Goal: Check status: Check status

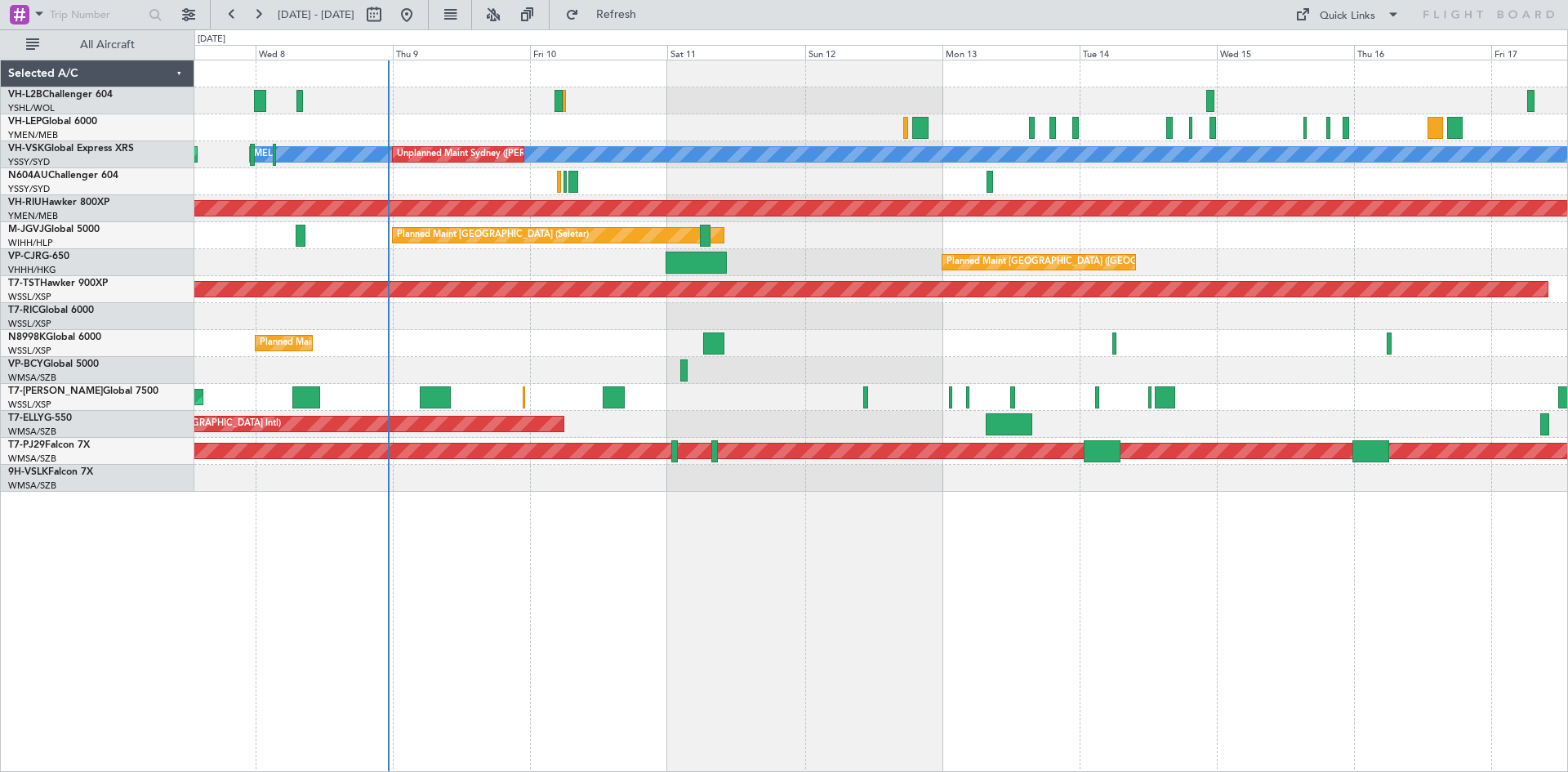
click at [644, 119] on div "[PERSON_NAME] Unplanned Maint Sydney ([PERSON_NAME] Intl) Planned Maint Sydney …" at bounding box center [881, 276] width 1373 height 431
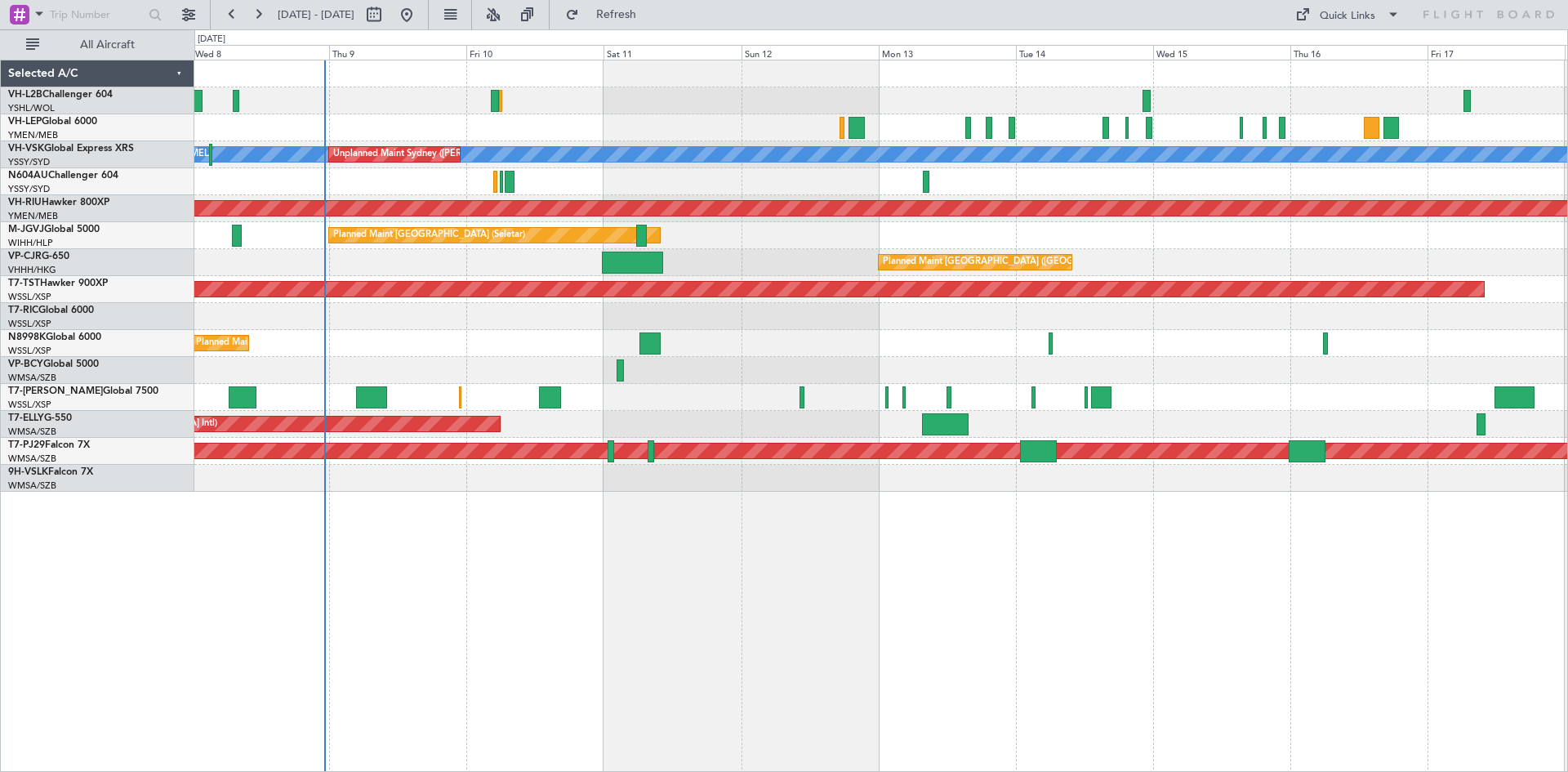
click at [575, 198] on div "[PERSON_NAME] Unplanned Maint Sydney ([PERSON_NAME] Intl) No Crew Planned Maint…" at bounding box center [881, 276] width 1373 height 431
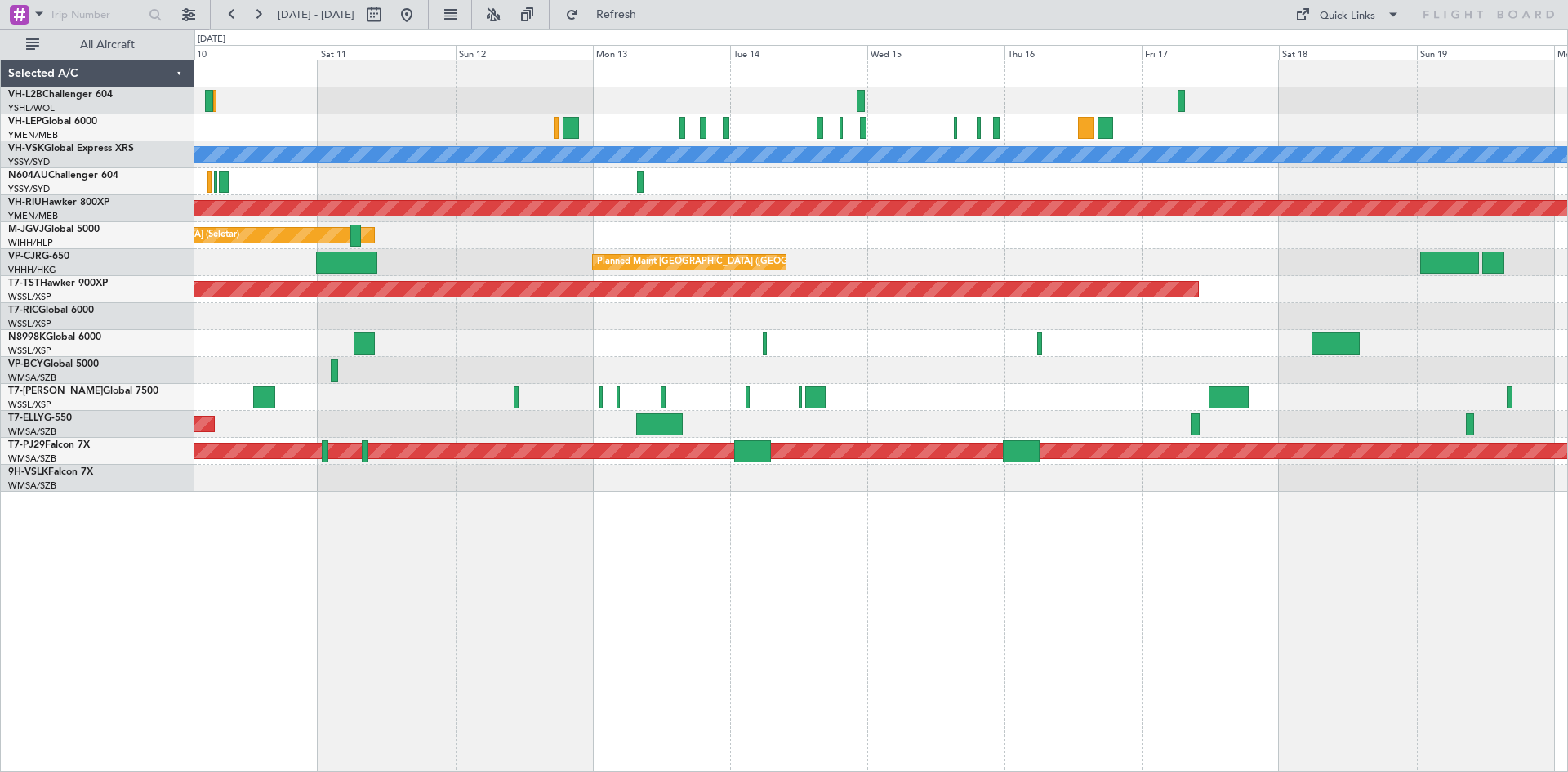
click at [942, 390] on div "[PERSON_NAME] Unplanned Maint Sydney ([PERSON_NAME] Intl) Planned Maint [GEOGRA…" at bounding box center [881, 276] width 1373 height 431
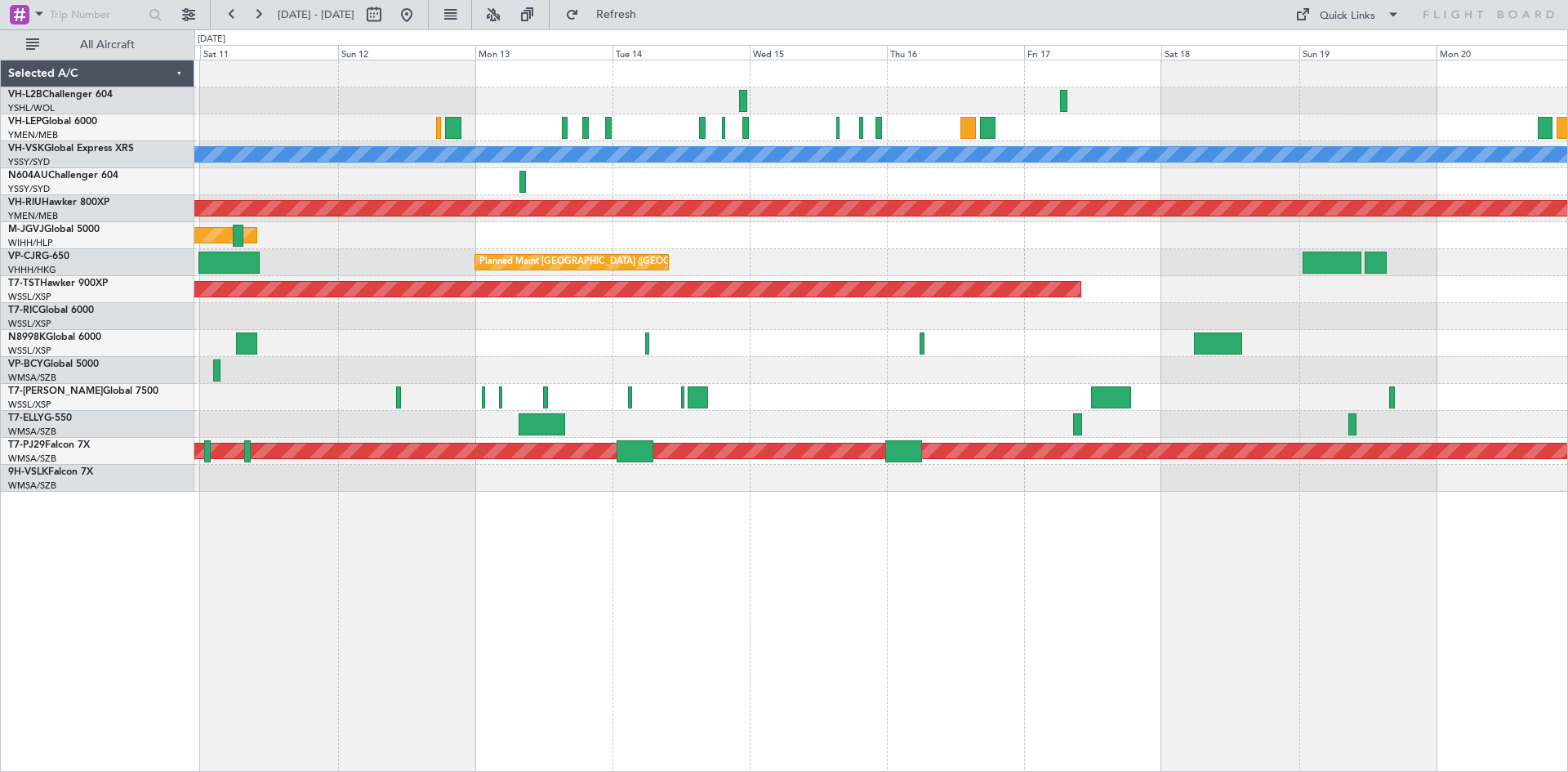
click at [989, 185] on div at bounding box center [881, 181] width 1373 height 27
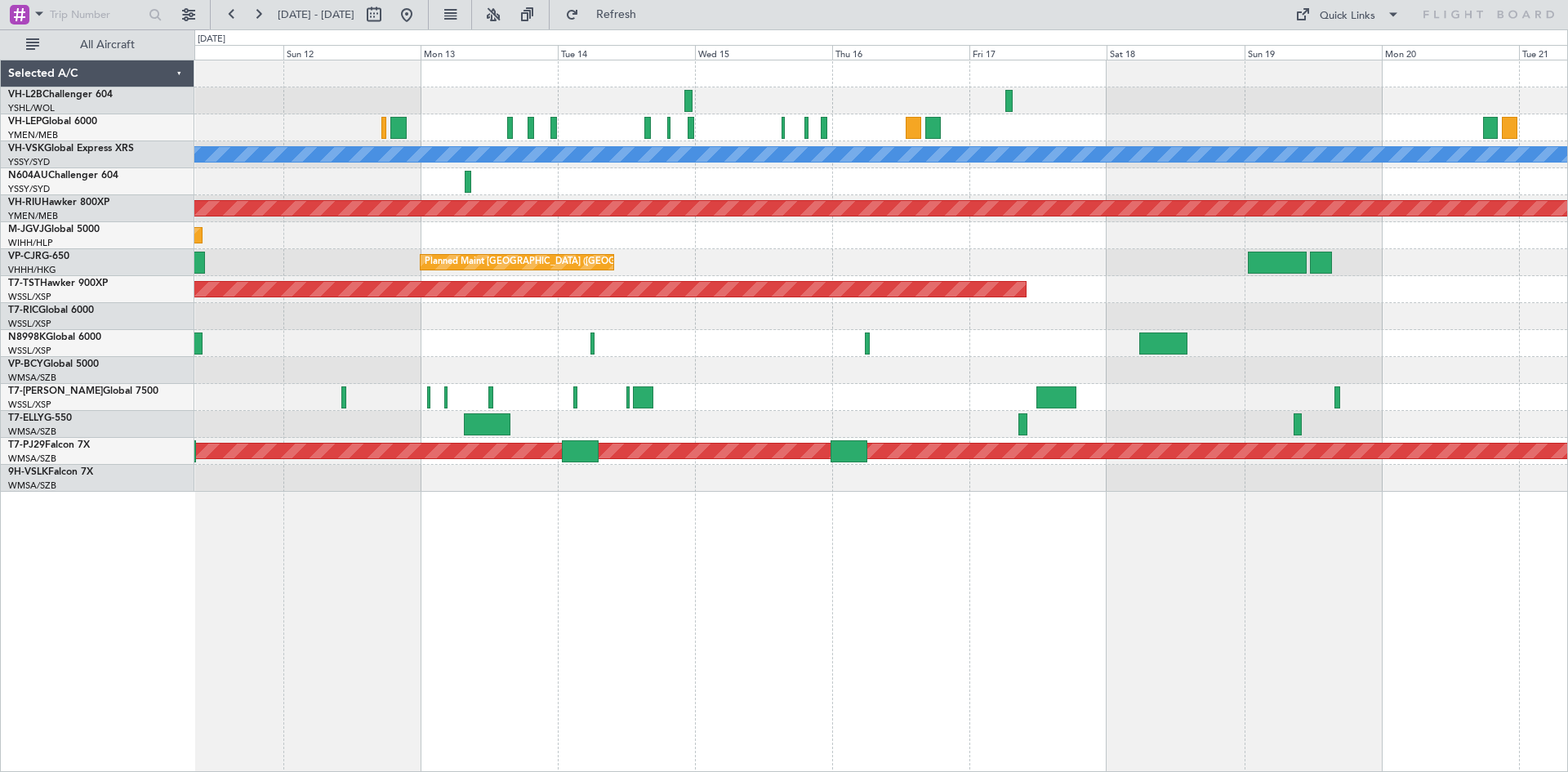
click at [969, 188] on div at bounding box center [881, 181] width 1373 height 27
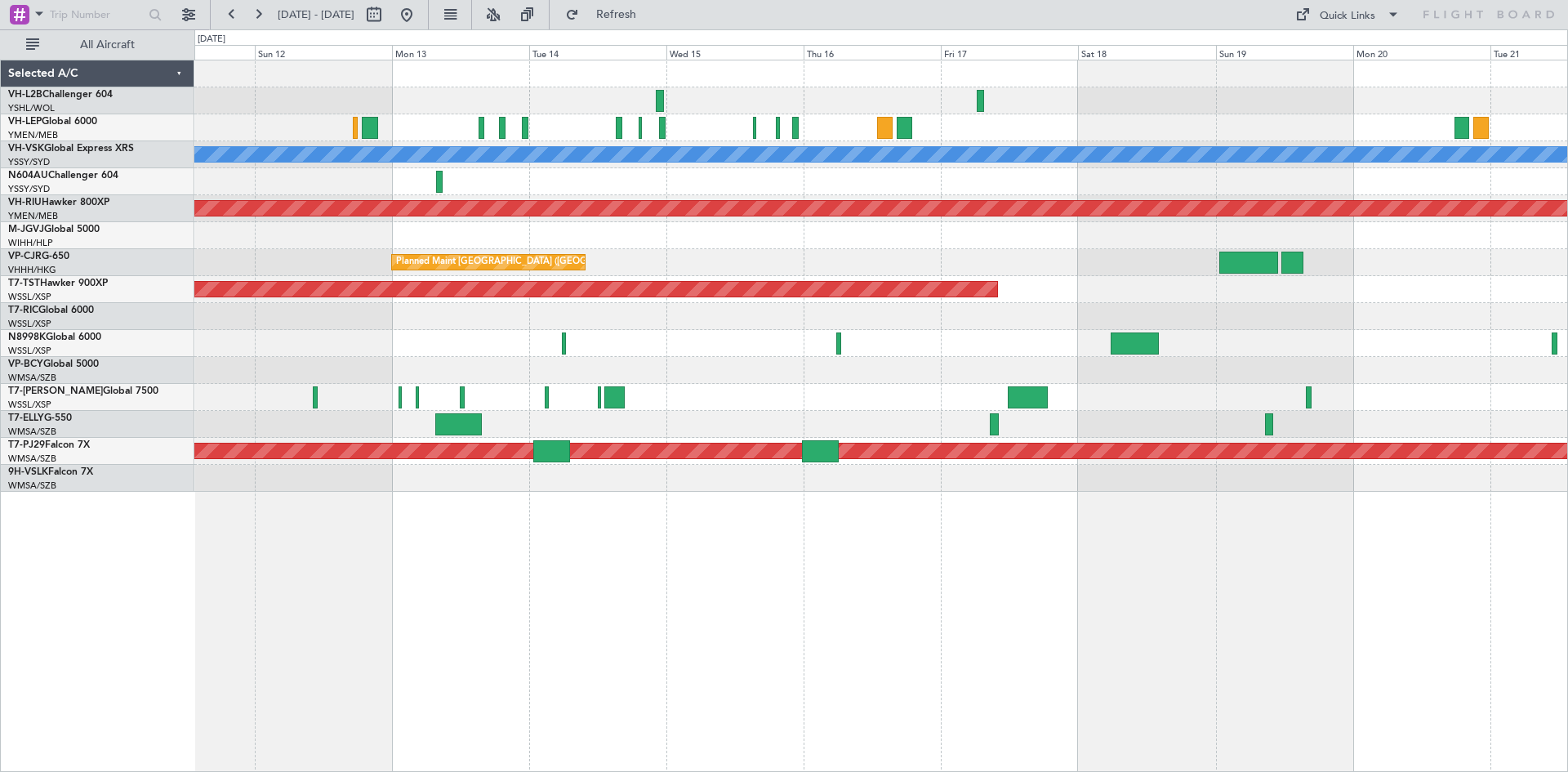
click at [919, 185] on div at bounding box center [881, 181] width 1373 height 27
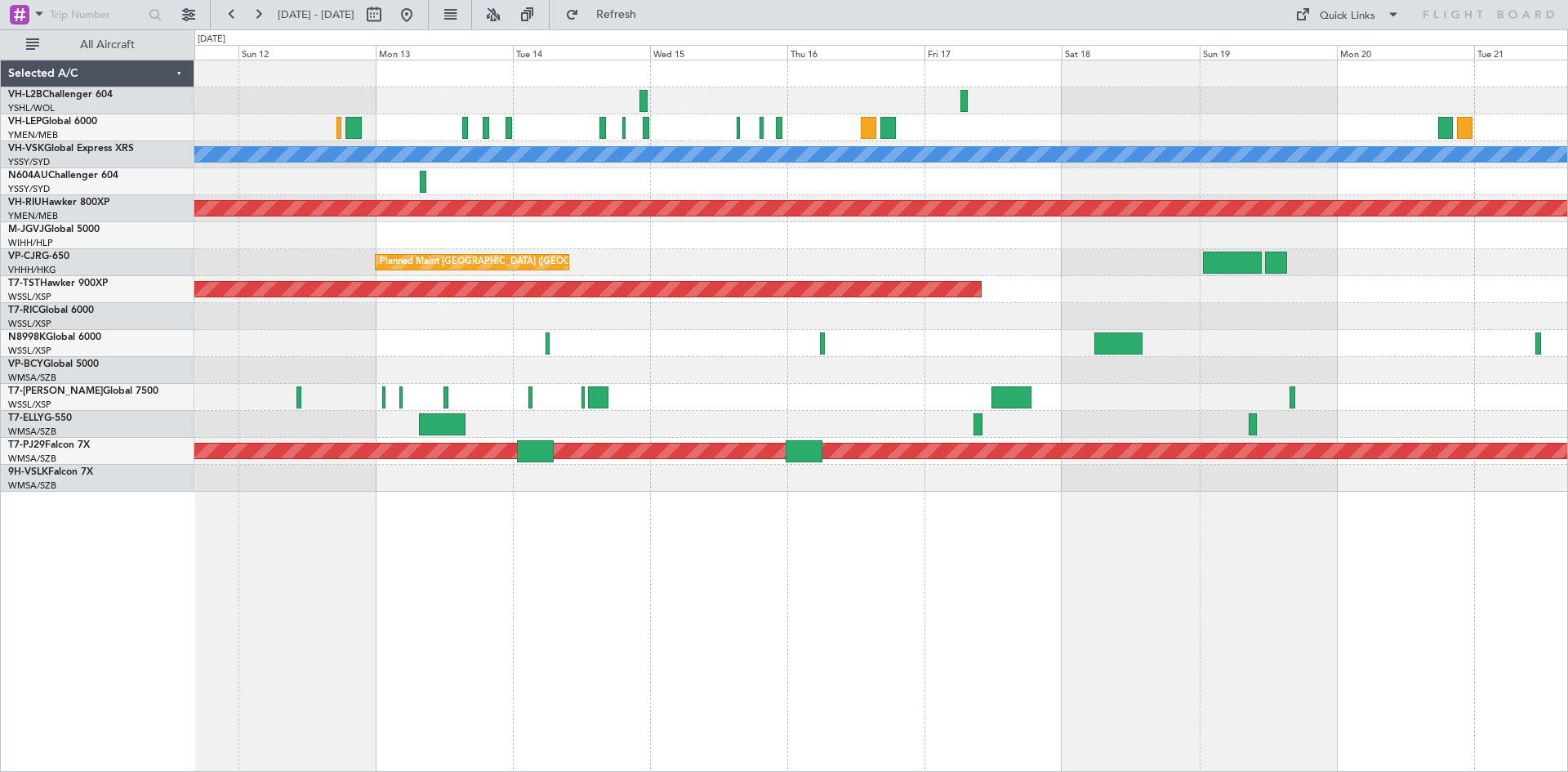
click at [930, 263] on div "Planned Maint [GEOGRAPHIC_DATA] ([GEOGRAPHIC_DATA] Intl)" at bounding box center [881, 262] width 1373 height 27
click at [898, 188] on div at bounding box center [881, 181] width 1373 height 27
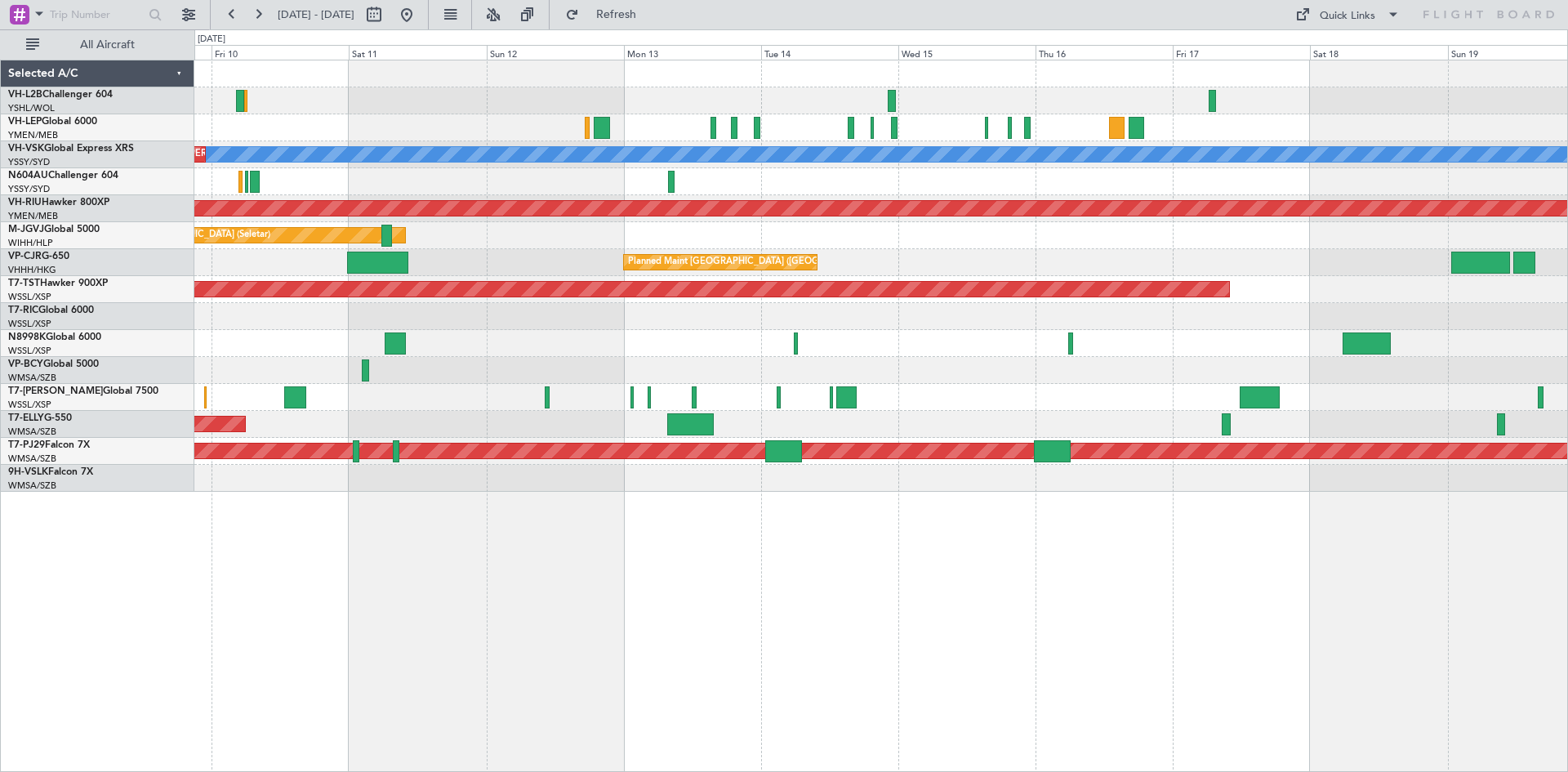
click at [1296, 263] on div "[PERSON_NAME] Unplanned Maint Sydney ([PERSON_NAME] Intl) Planned Maint Sydney …" at bounding box center [881, 276] width 1373 height 431
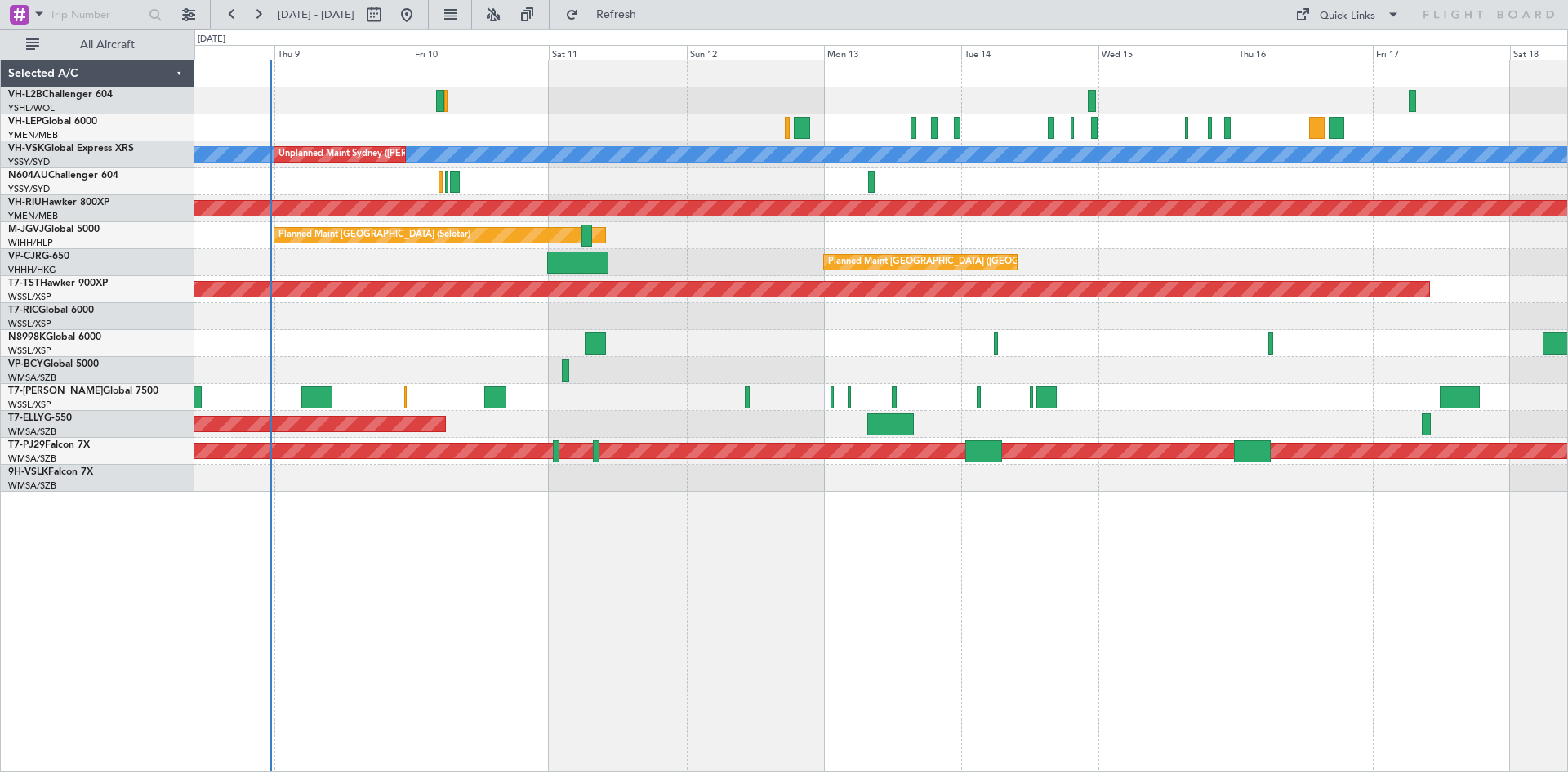
click at [799, 132] on div at bounding box center [801, 127] width 16 height 22
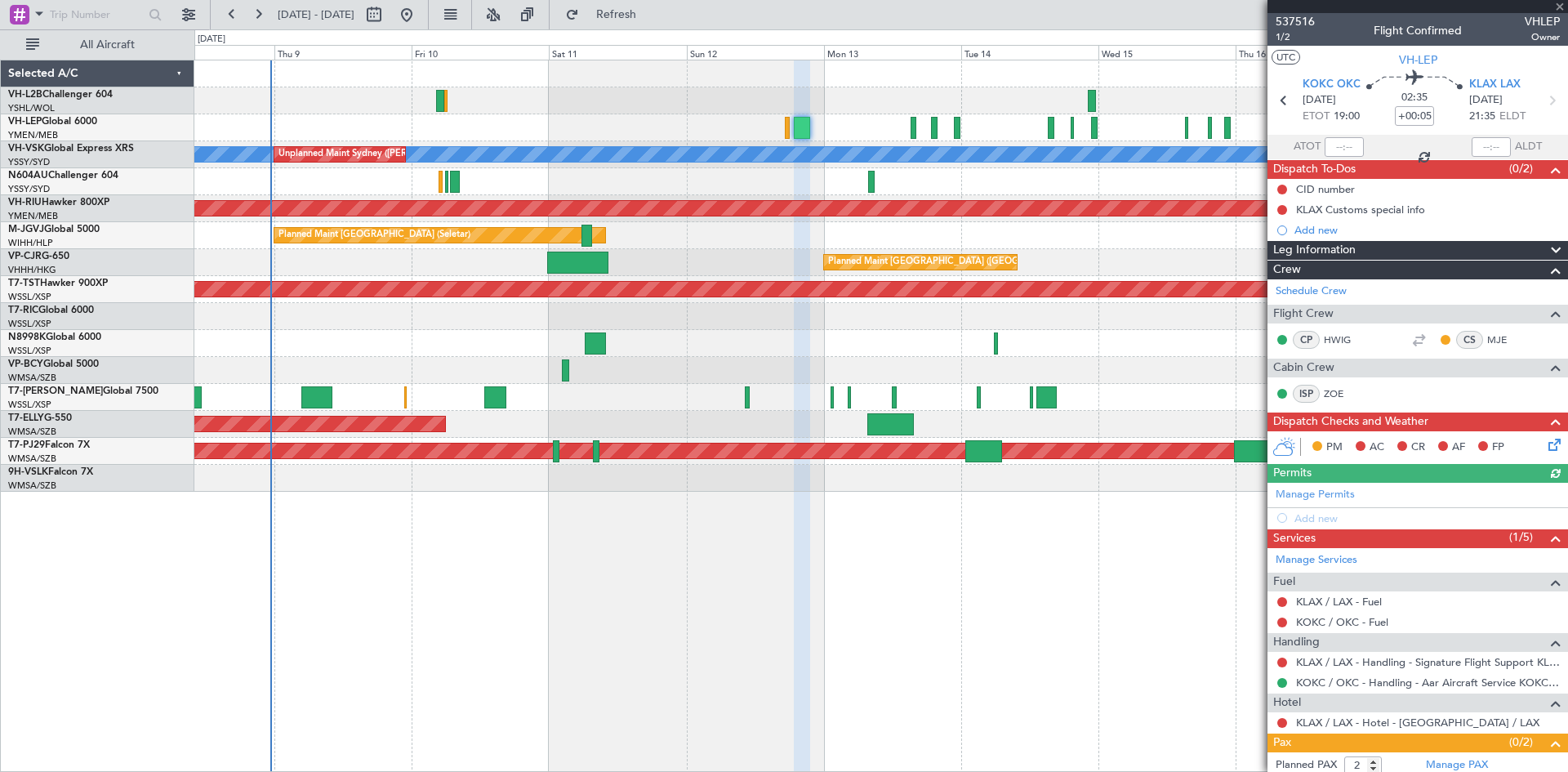
scroll to position [75, 0]
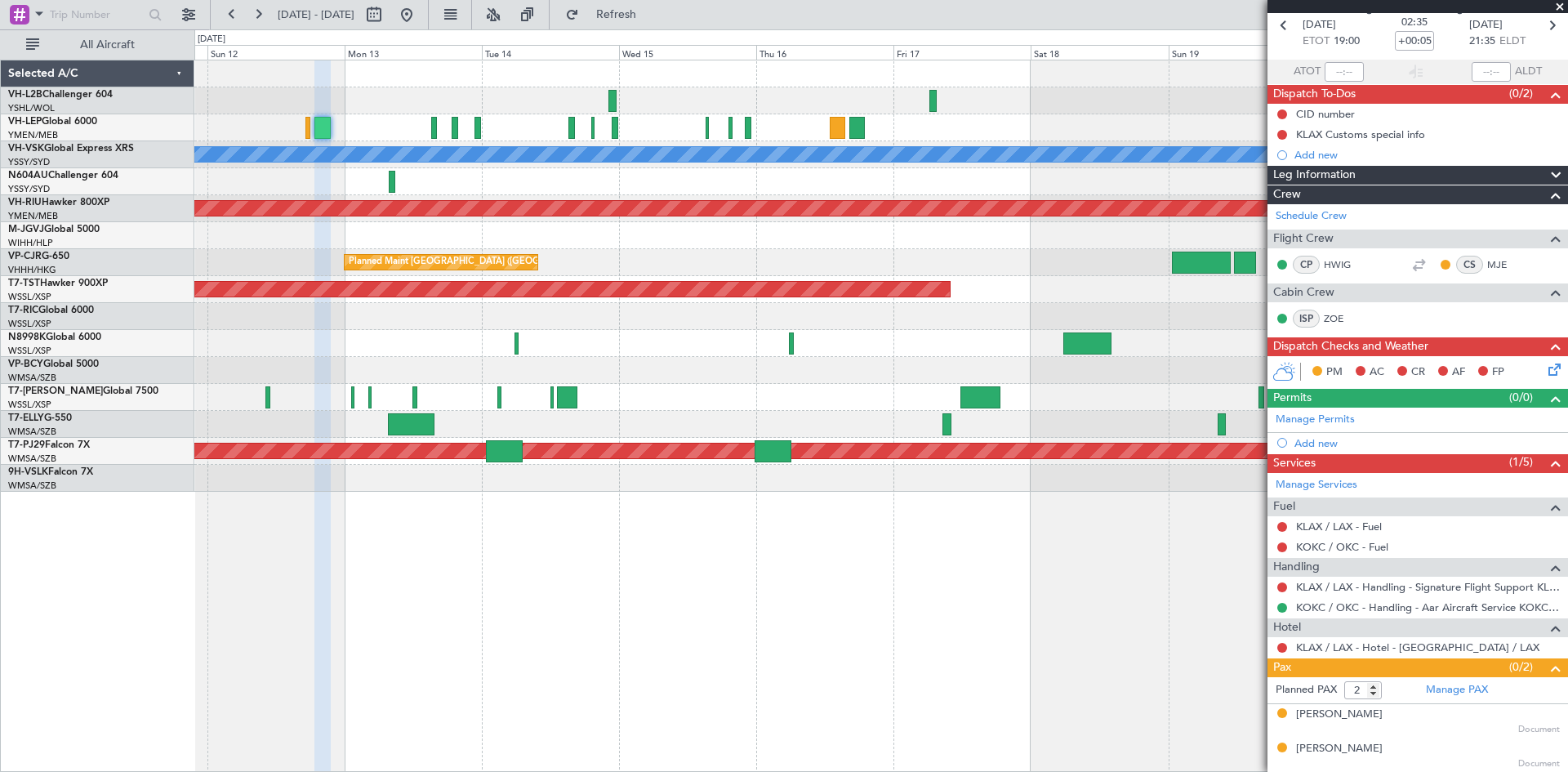
click at [279, 176] on div at bounding box center [881, 181] width 1373 height 27
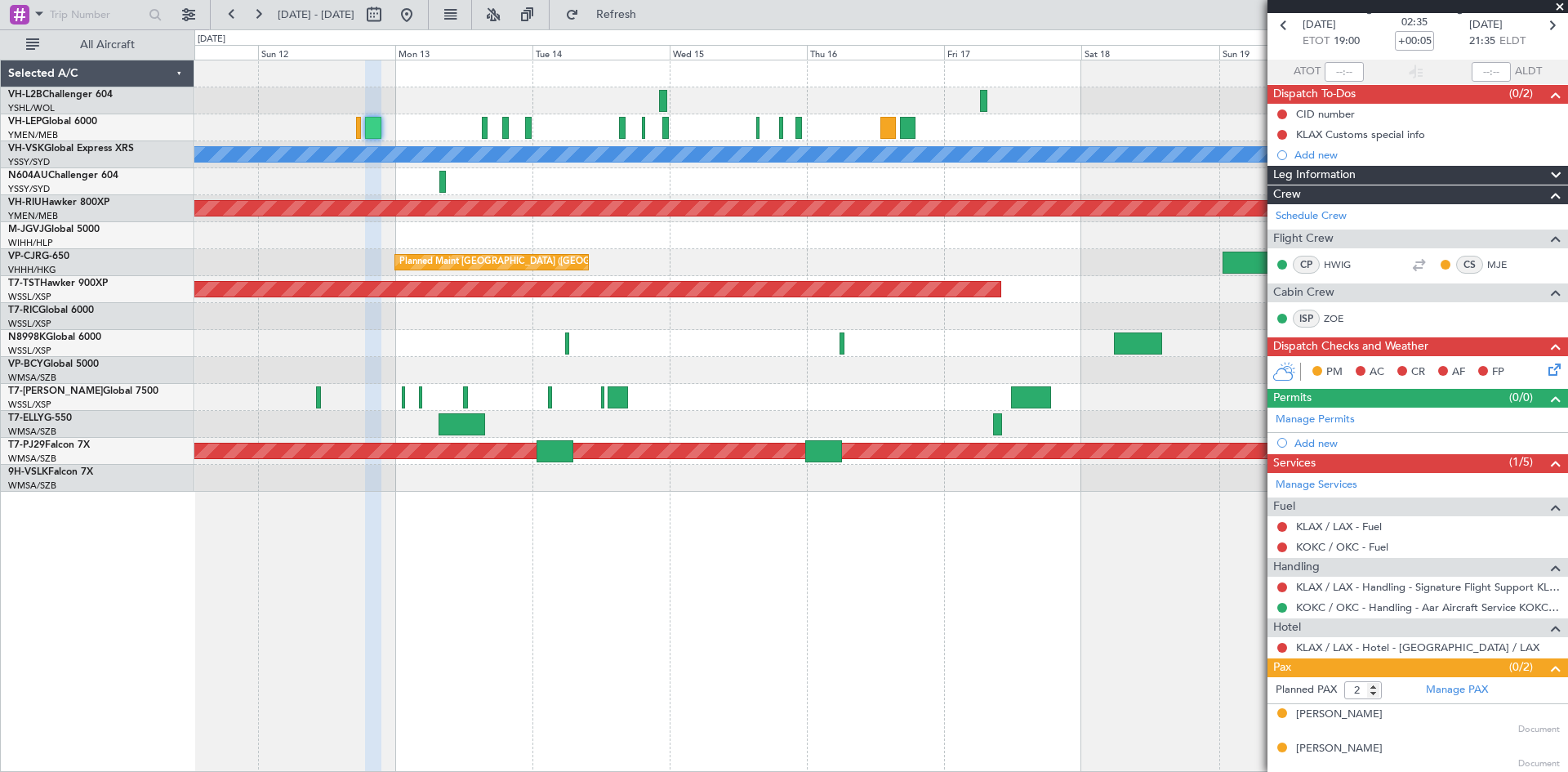
click at [695, 186] on div at bounding box center [881, 181] width 1373 height 27
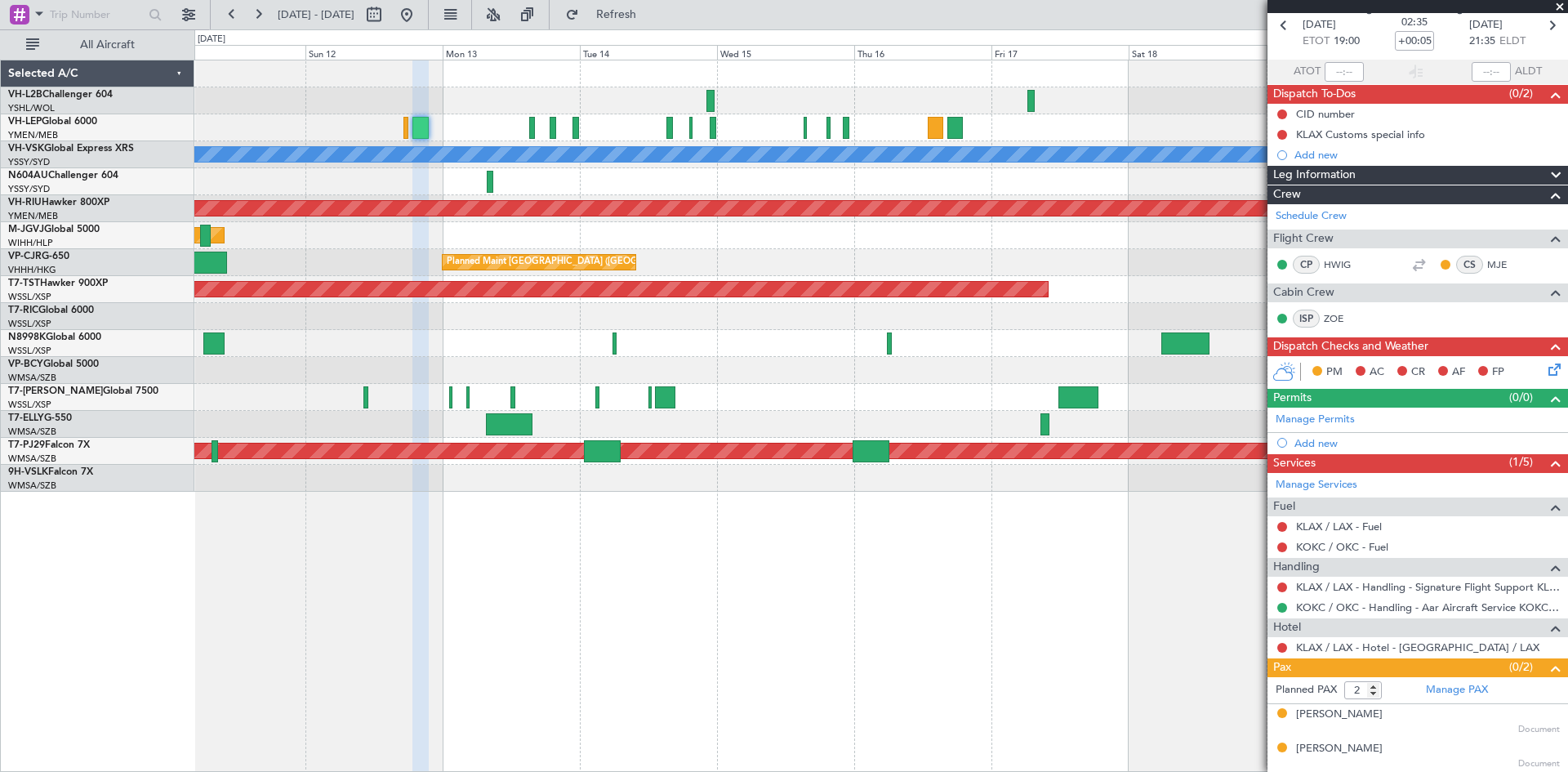
click at [693, 273] on div "[PERSON_NAME] Unplanned Maint Sydney ([PERSON_NAME] Intl) Planned Maint [GEOGRA…" at bounding box center [881, 276] width 1373 height 431
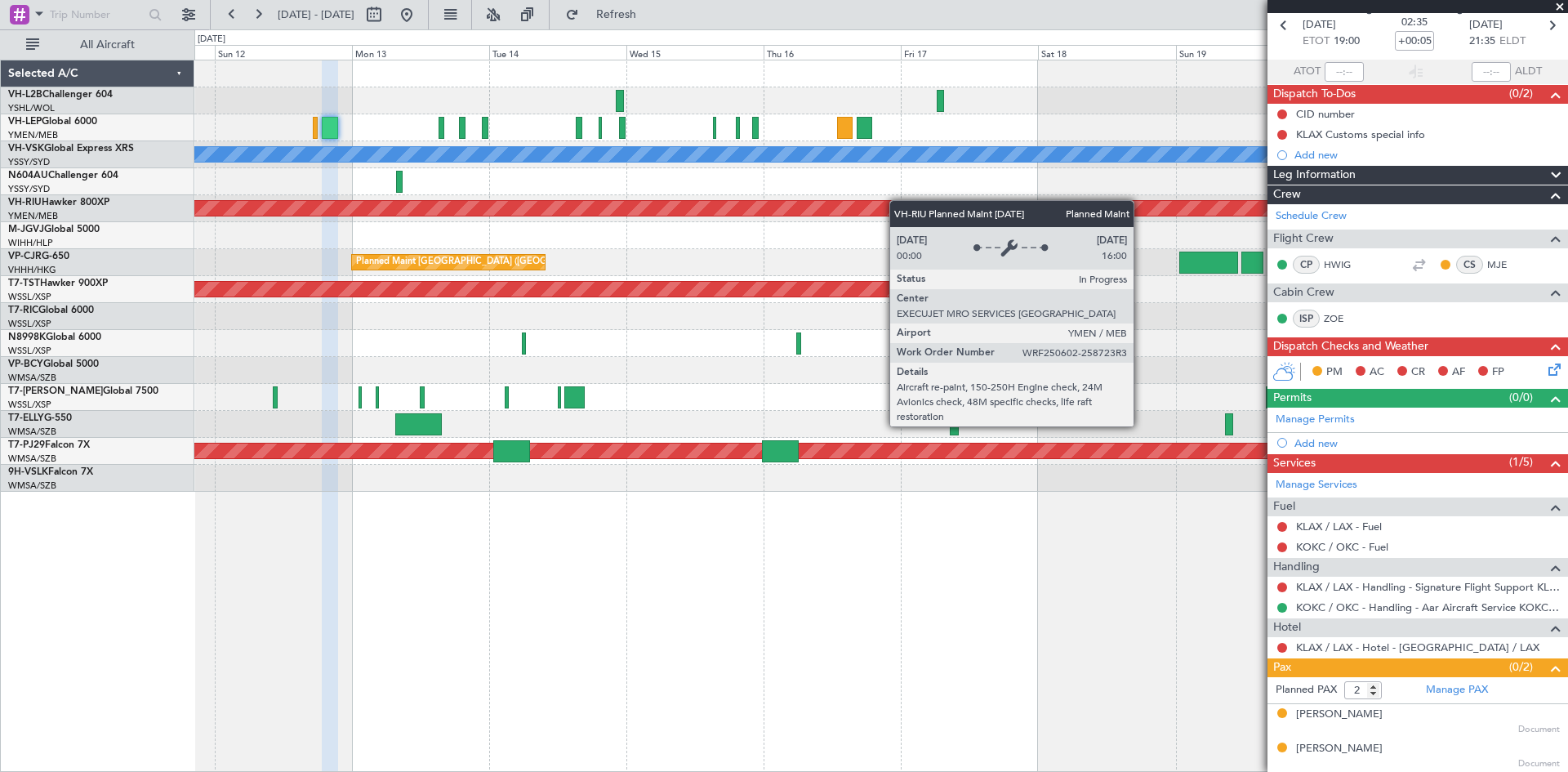
click at [860, 198] on div "[PERSON_NAME] Unplanned Maint Sydney ([PERSON_NAME] Intl) Planned Maint [GEOGRA…" at bounding box center [881, 276] width 1373 height 431
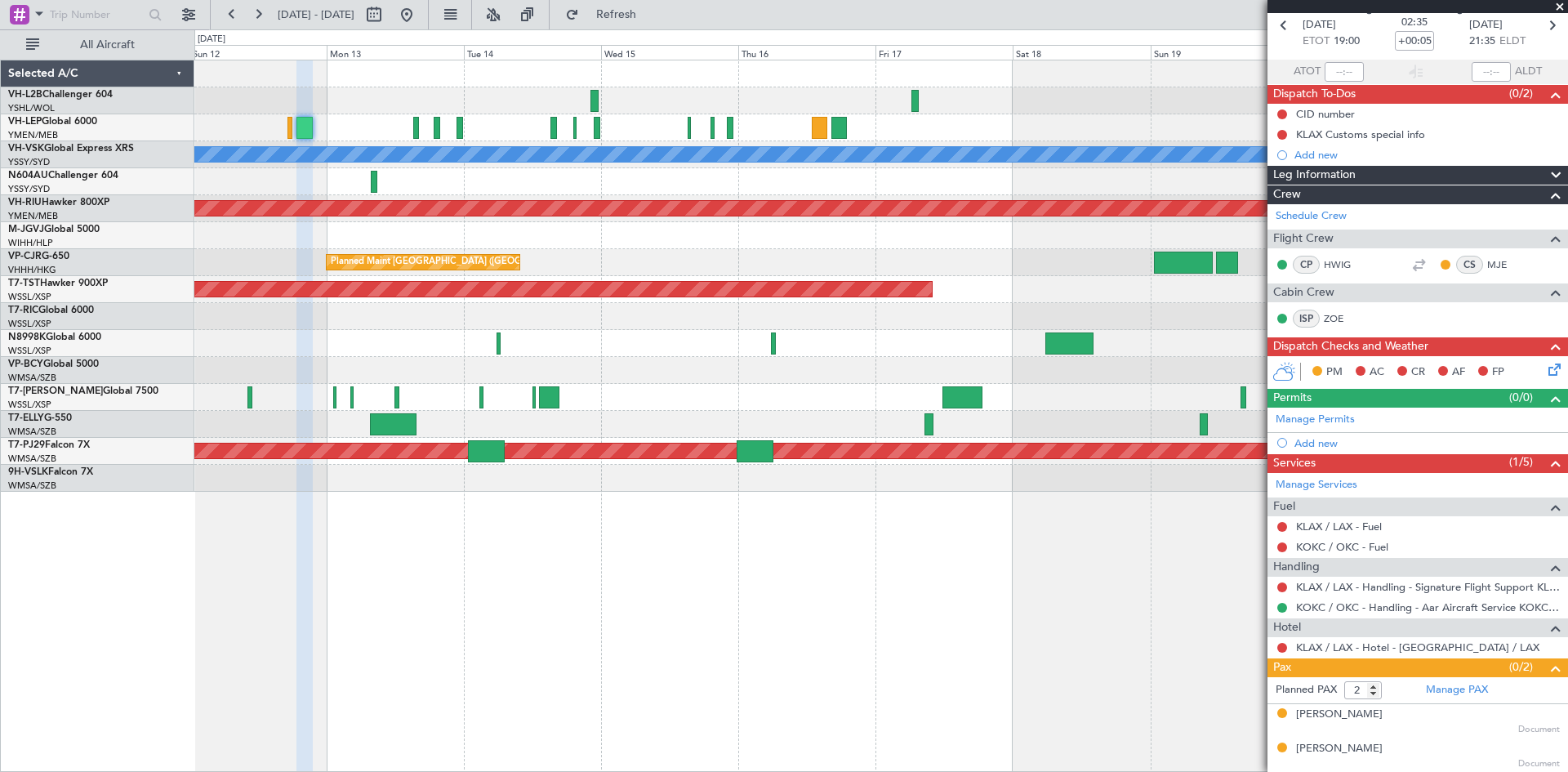
click at [786, 185] on div at bounding box center [881, 181] width 1373 height 27
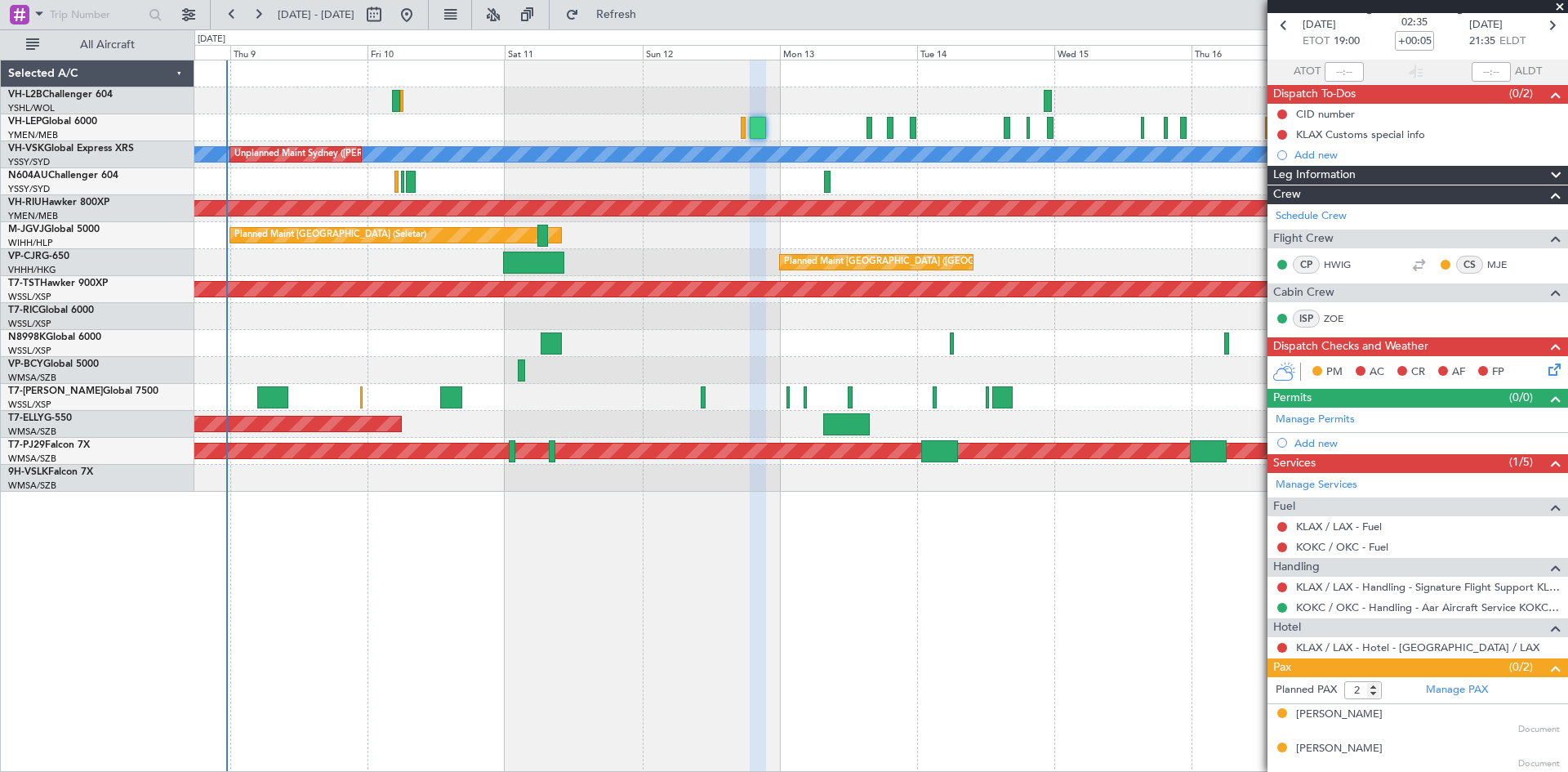
click at [990, 191] on div at bounding box center [881, 181] width 1373 height 27
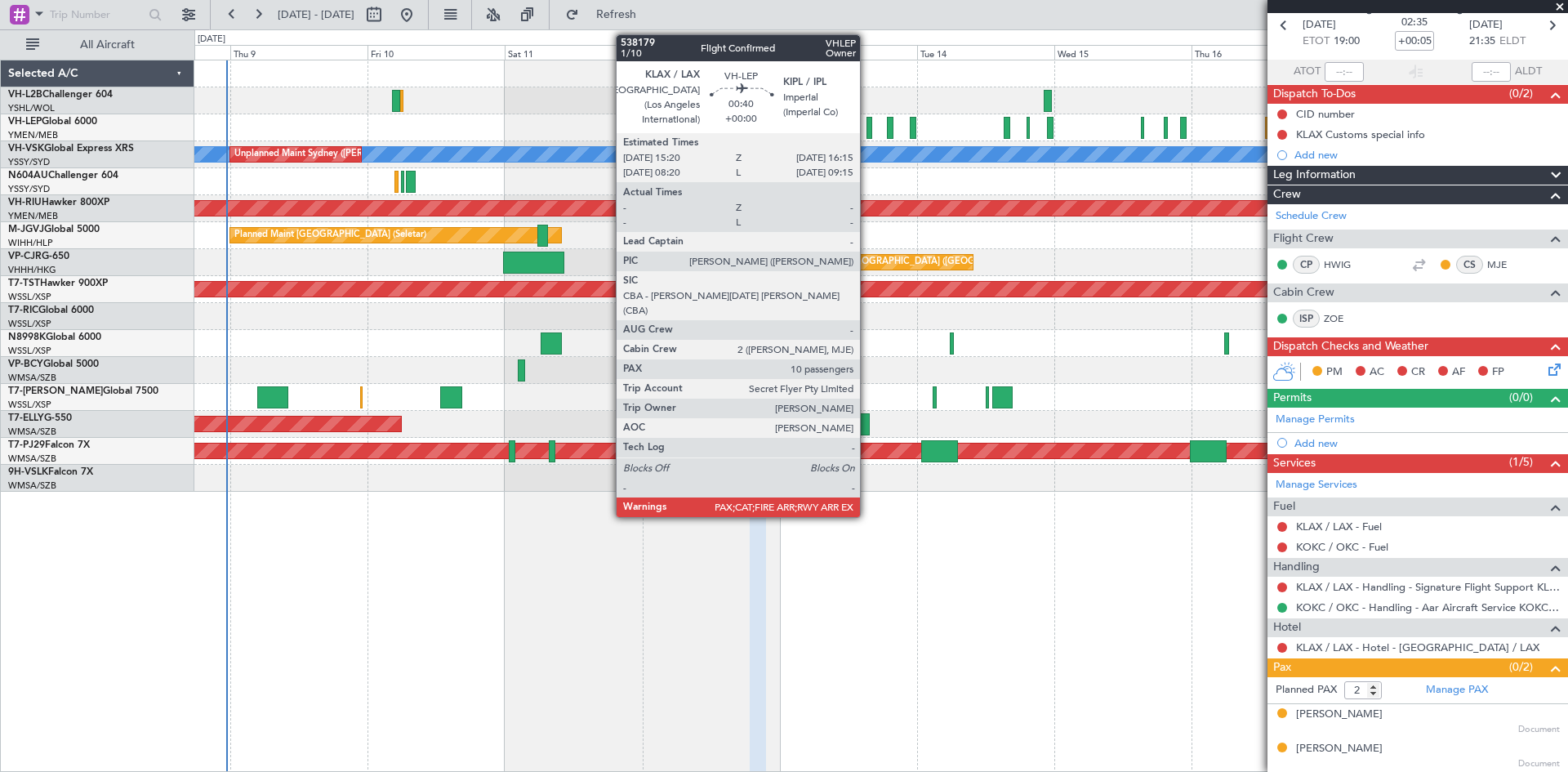
click at [868, 131] on div at bounding box center [869, 127] width 6 height 22
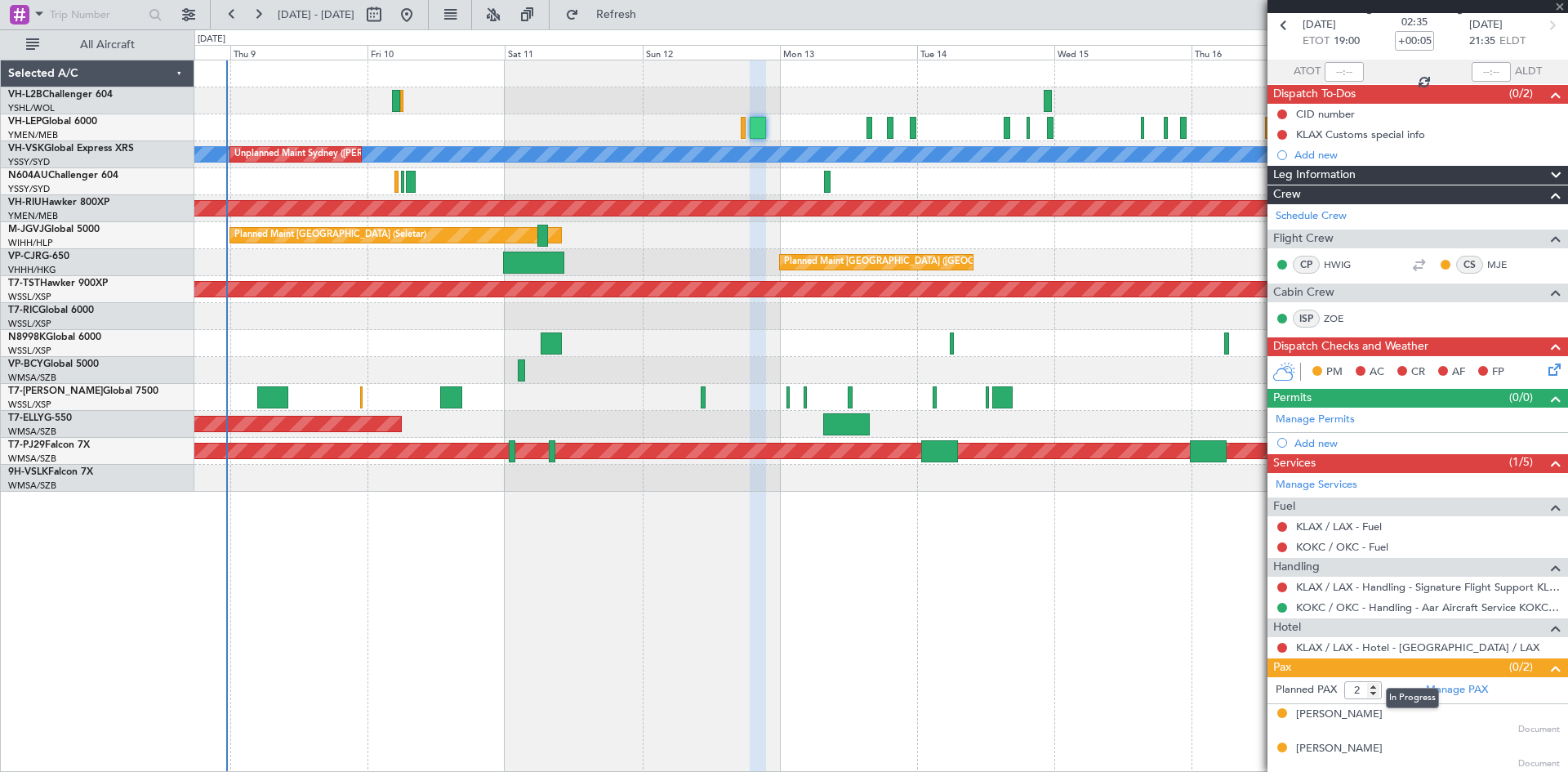
type input "10"
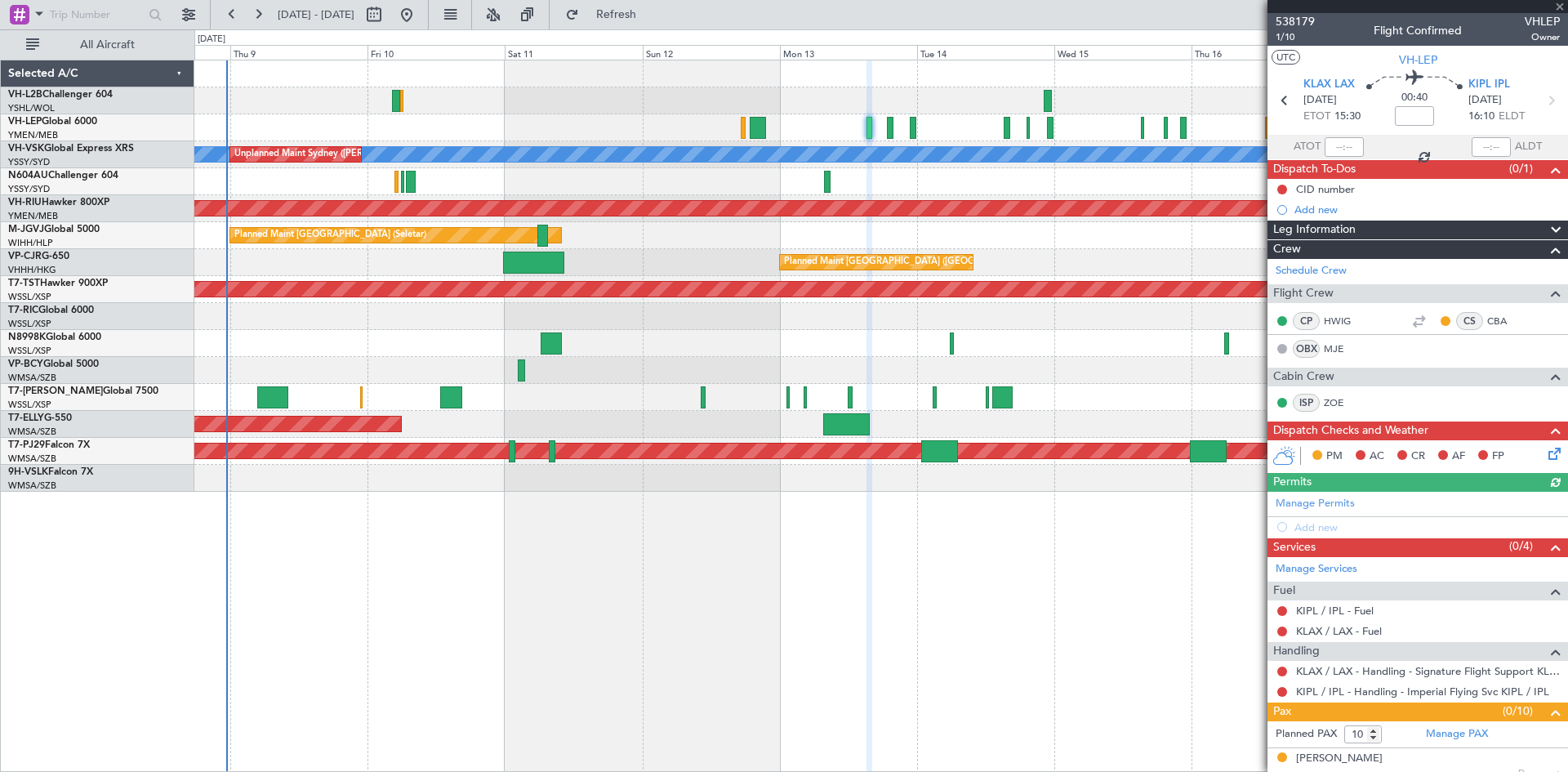
scroll to position [329, 0]
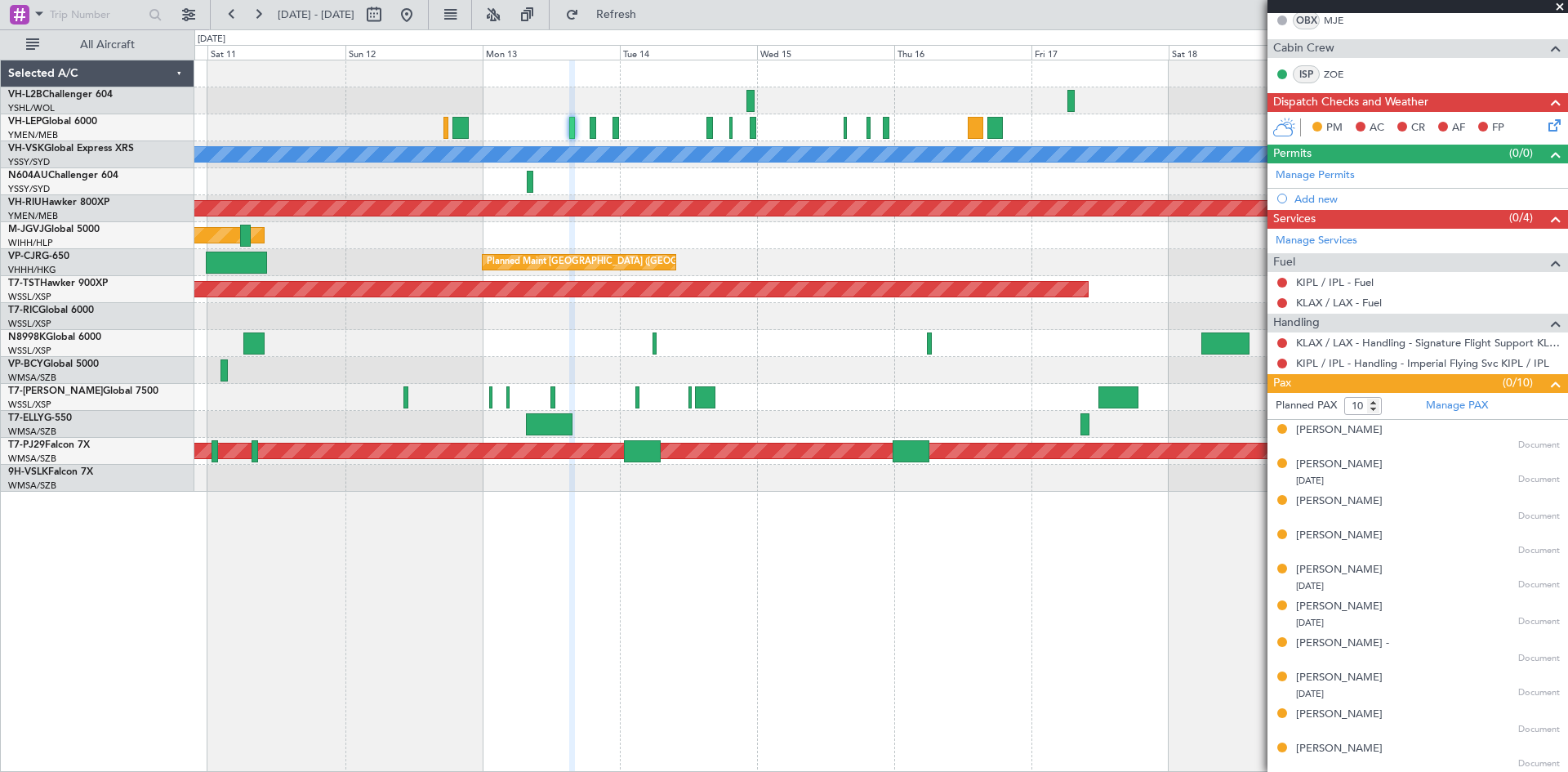
click at [891, 373] on div "[PERSON_NAME] Unplanned Maint Sydney ([PERSON_NAME] Intl) Planned Maint [GEOGRA…" at bounding box center [881, 276] width 1373 height 431
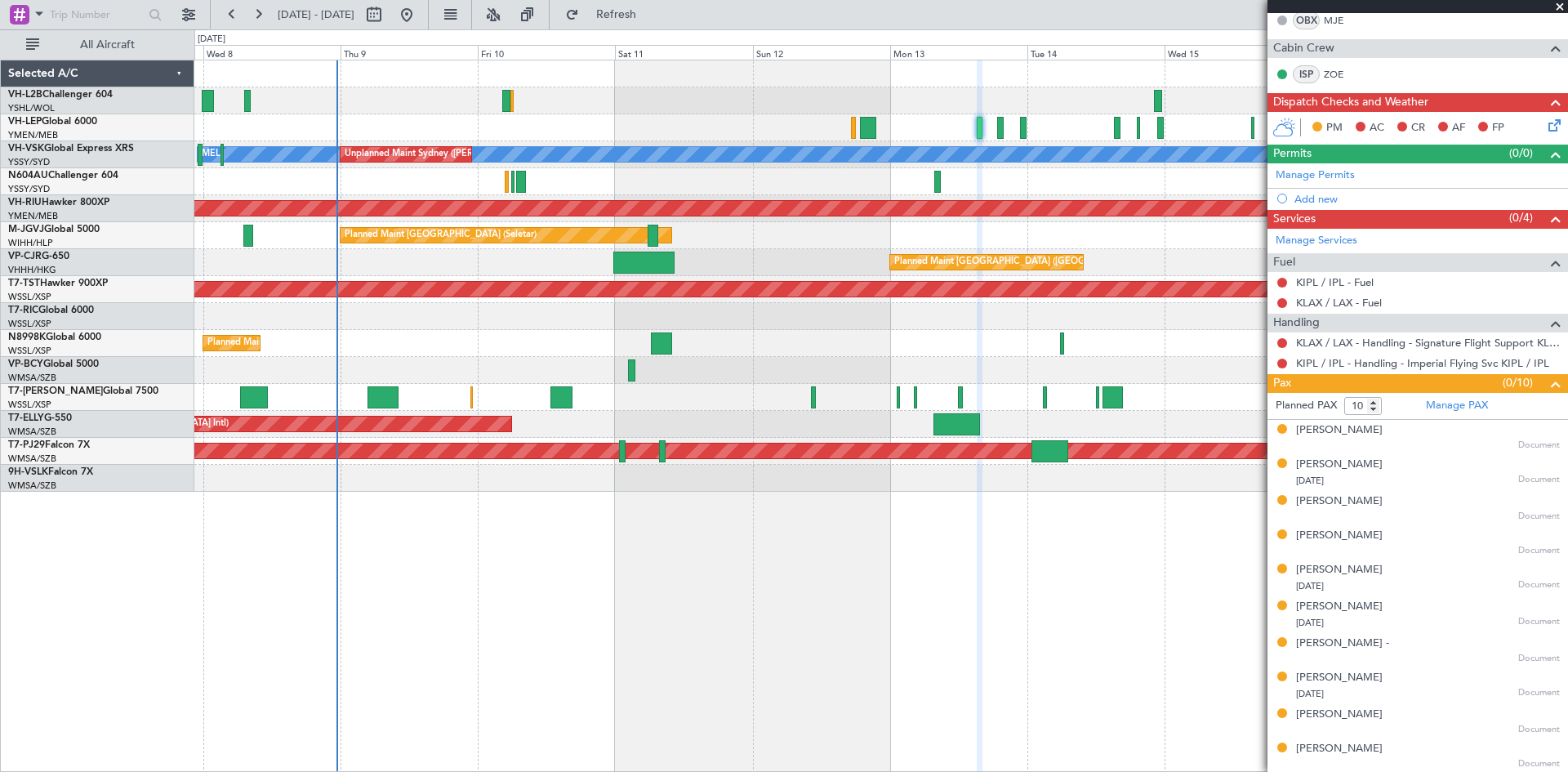
click at [1062, 563] on div "[PERSON_NAME] Unplanned Maint Sydney ([PERSON_NAME] Intl) No Crew Planned Maint…" at bounding box center [881, 416] width 1373 height 712
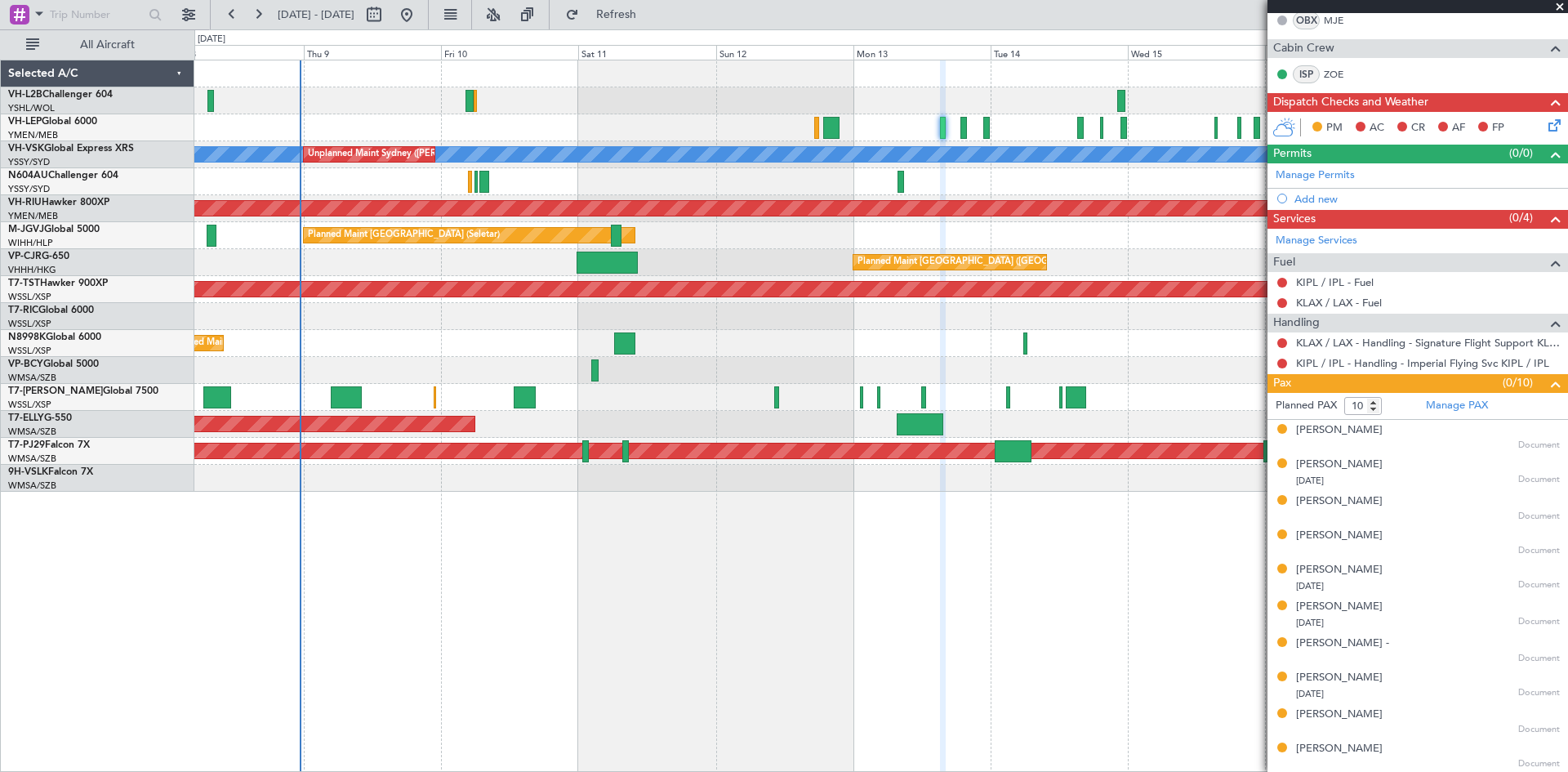
click at [699, 580] on div "[PERSON_NAME] Unplanned Maint Sydney ([PERSON_NAME] Intl) No Crew Planned Maint…" at bounding box center [881, 416] width 1373 height 712
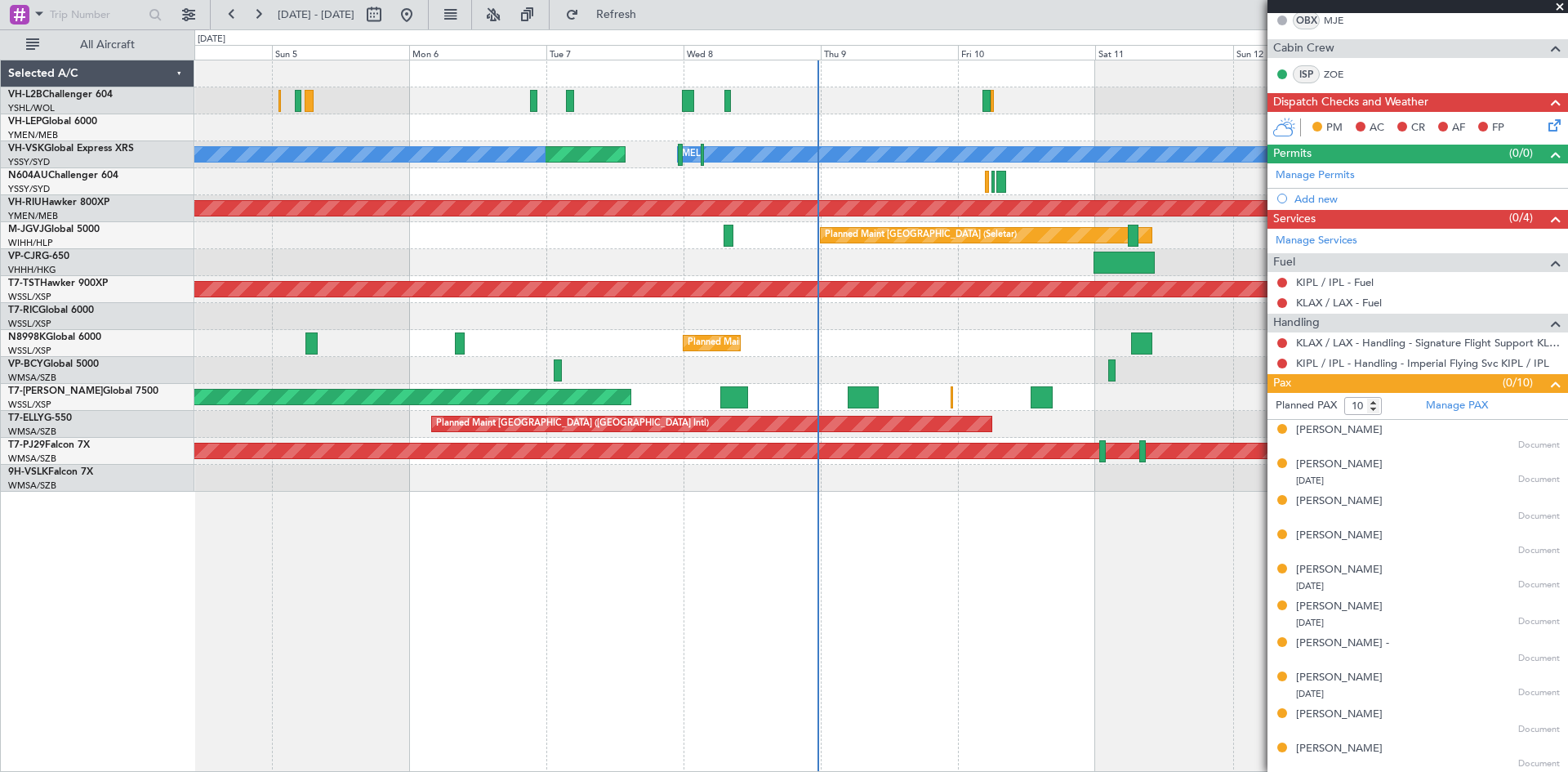
click at [756, 616] on div "Unplanned Maint Sydney ([PERSON_NAME] Intl) [PERSON_NAME] Planned Maint Sydney …" at bounding box center [881, 416] width 1373 height 712
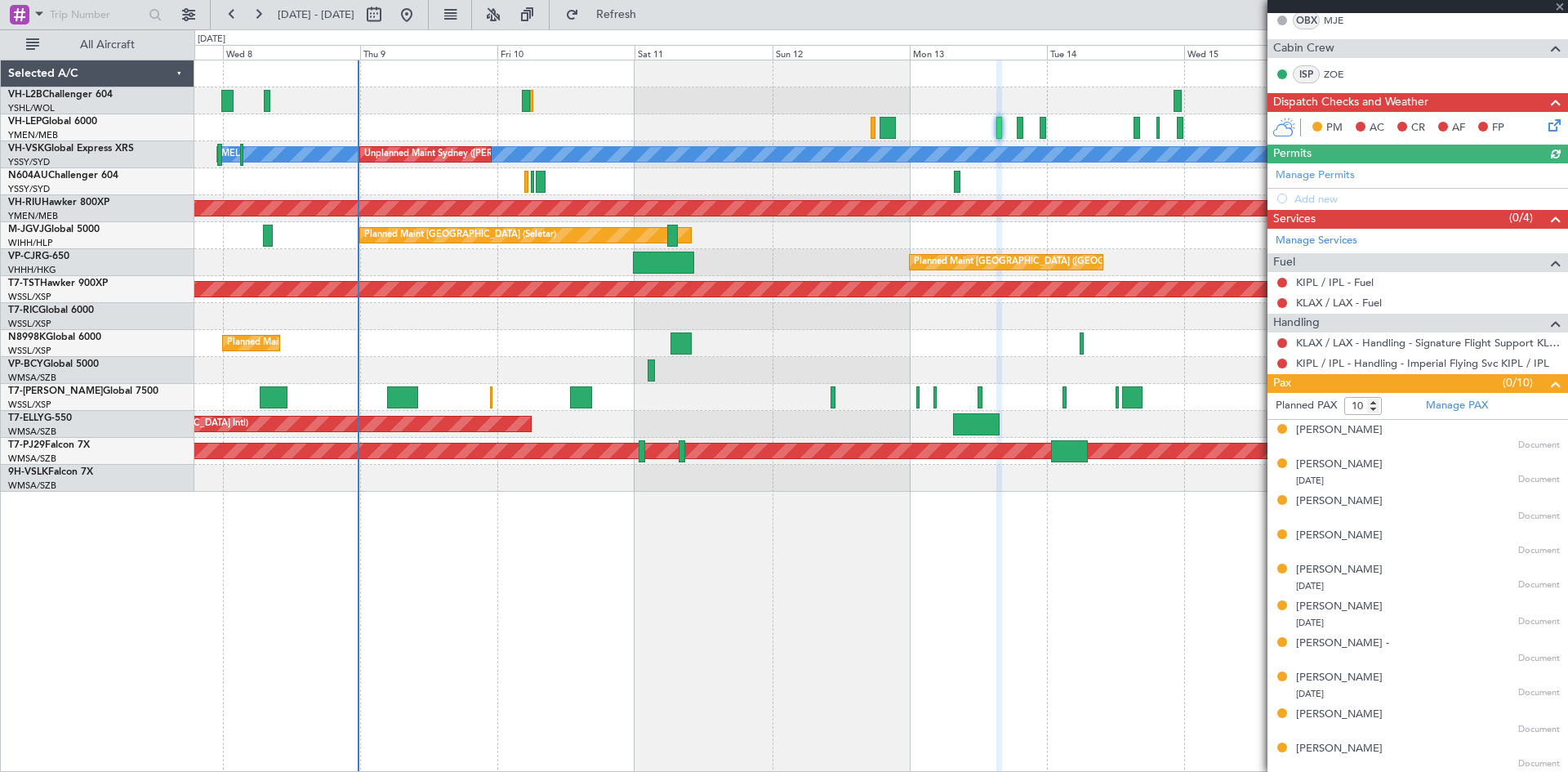
click at [482, 375] on div "[PERSON_NAME] Unplanned Maint Sydney ([PERSON_NAME] Intl) No Crew Planned Maint…" at bounding box center [881, 276] width 1373 height 431
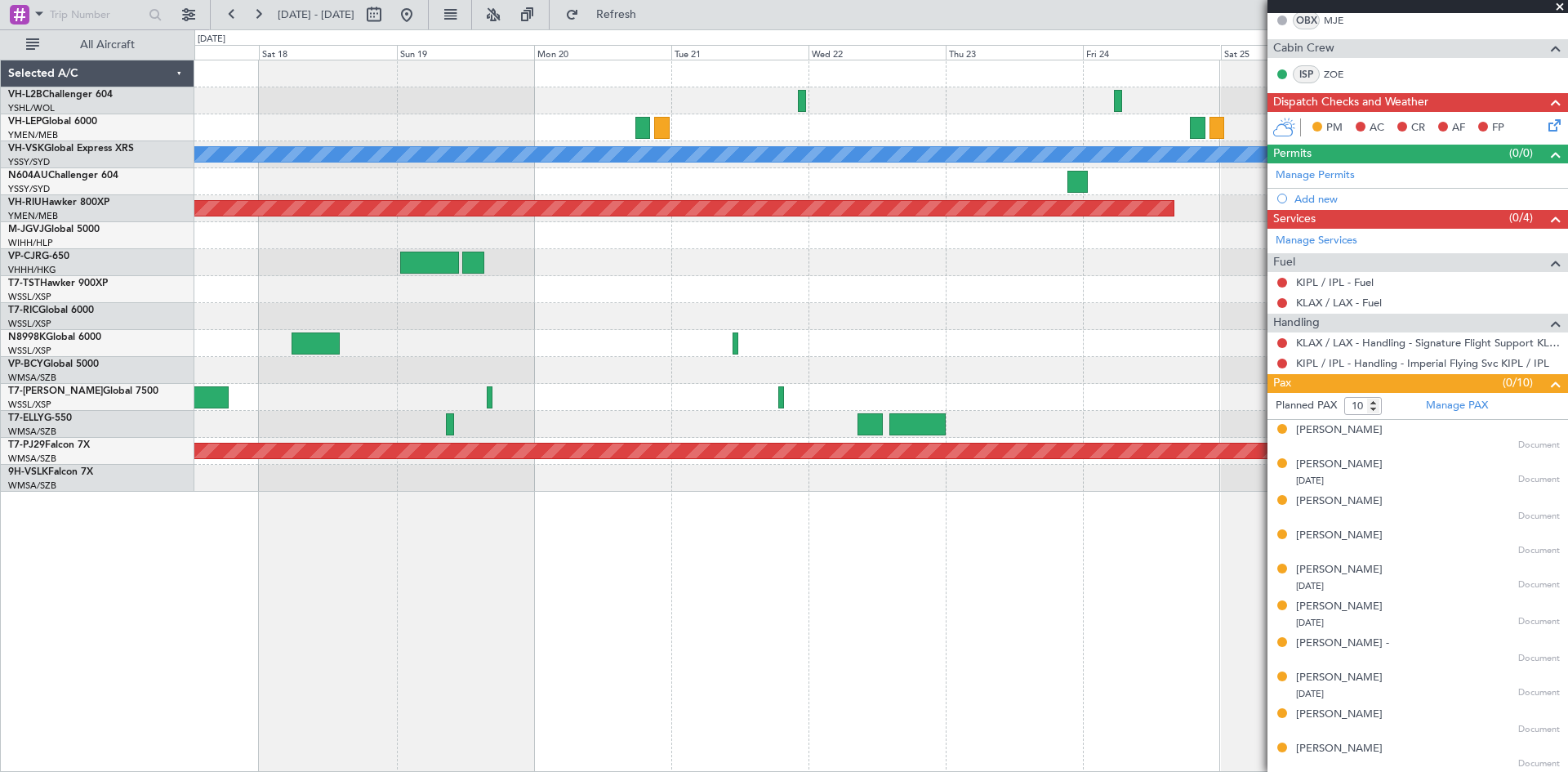
click at [317, 287] on div "[PERSON_NAME] Planned Maint [GEOGRAPHIC_DATA] ([GEOGRAPHIC_DATA]) Planned Maint…" at bounding box center [881, 276] width 1373 height 431
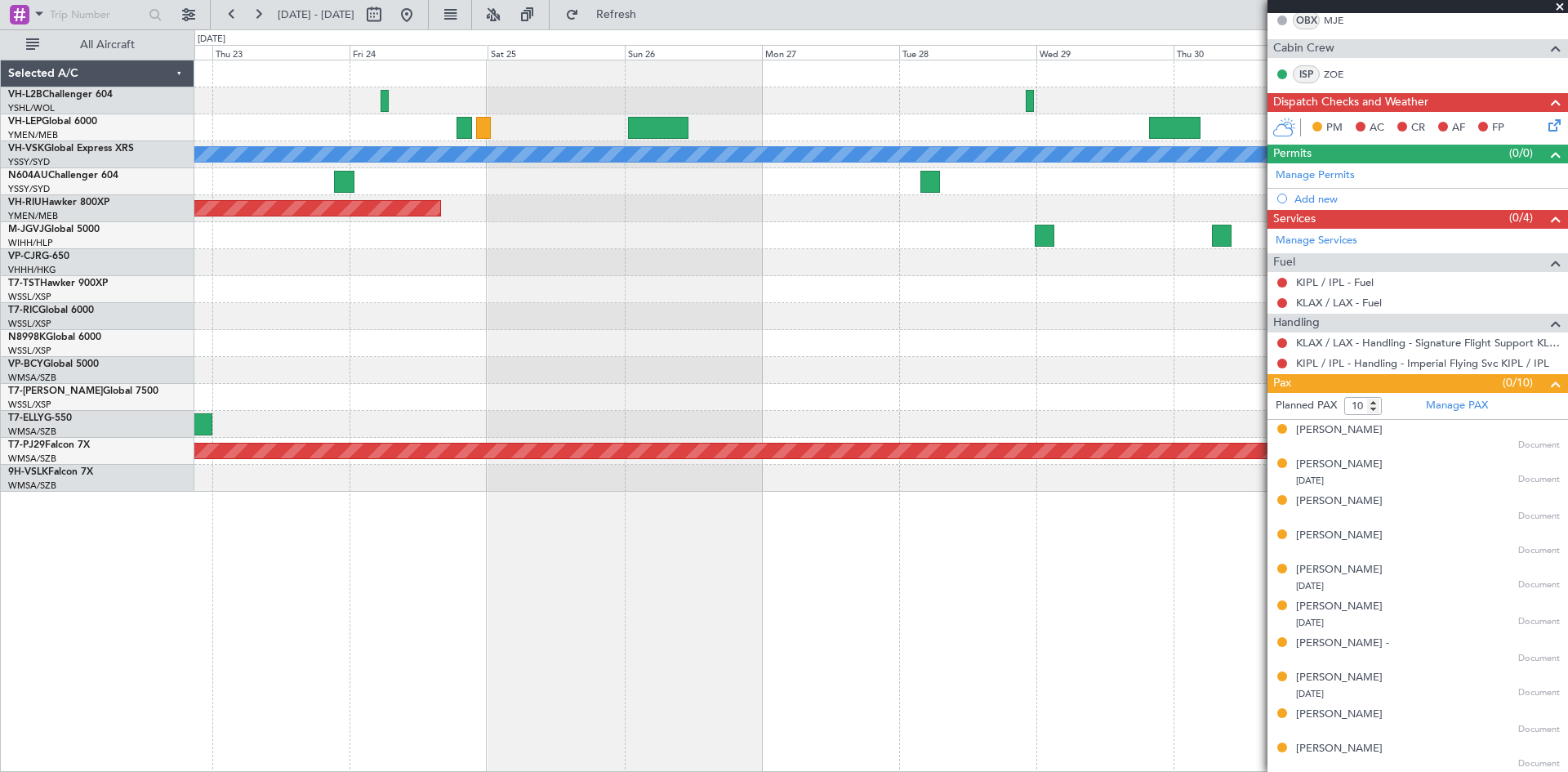
click at [337, 315] on div "[PERSON_NAME] Planned Maint [GEOGRAPHIC_DATA] ([GEOGRAPHIC_DATA]) Planned Maint…" at bounding box center [881, 276] width 1373 height 431
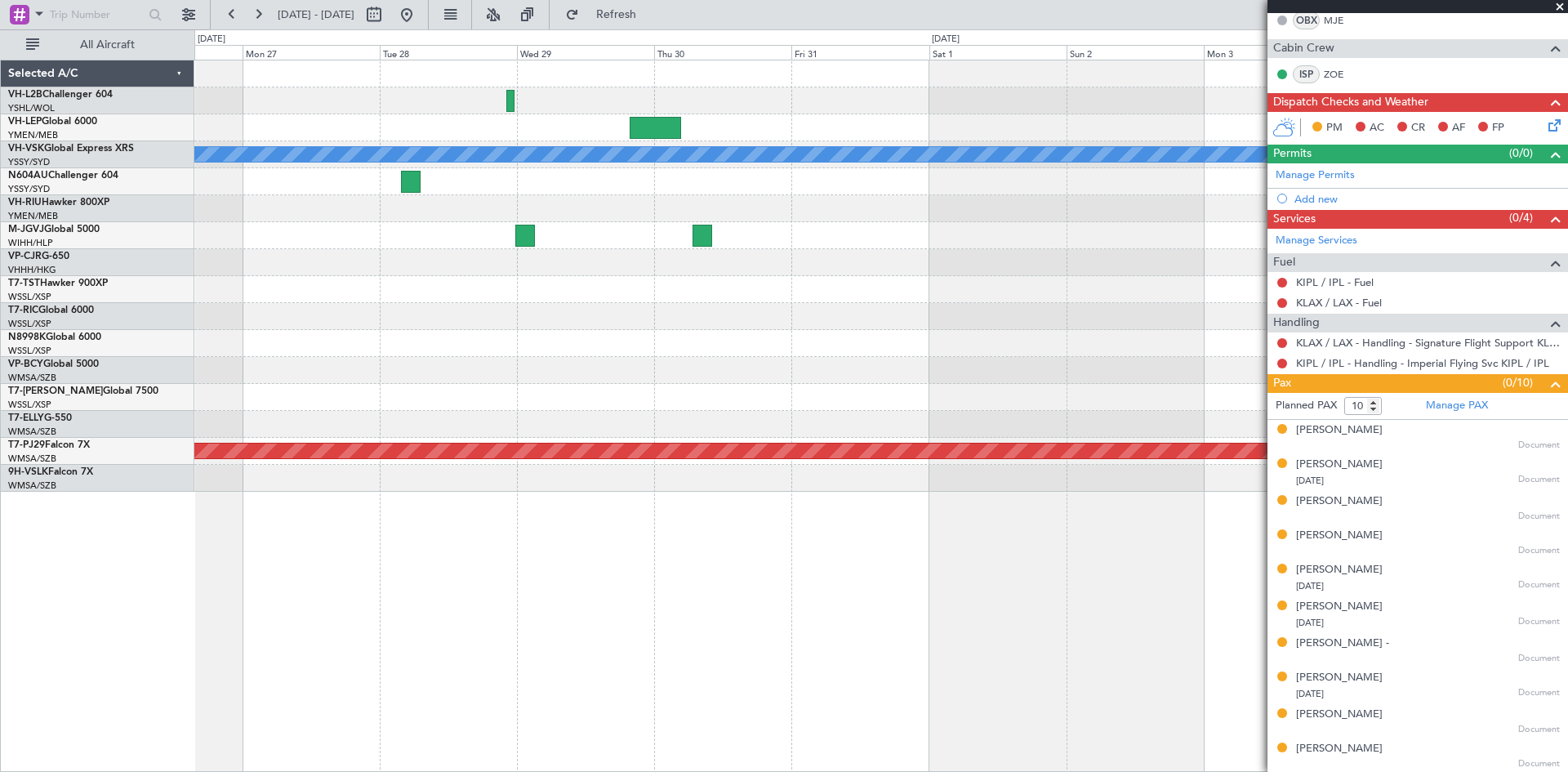
click at [477, 341] on div "[PERSON_NAME] Planned Maint [GEOGRAPHIC_DATA] ([GEOGRAPHIC_DATA]) Planned Maint…" at bounding box center [881, 276] width 1373 height 431
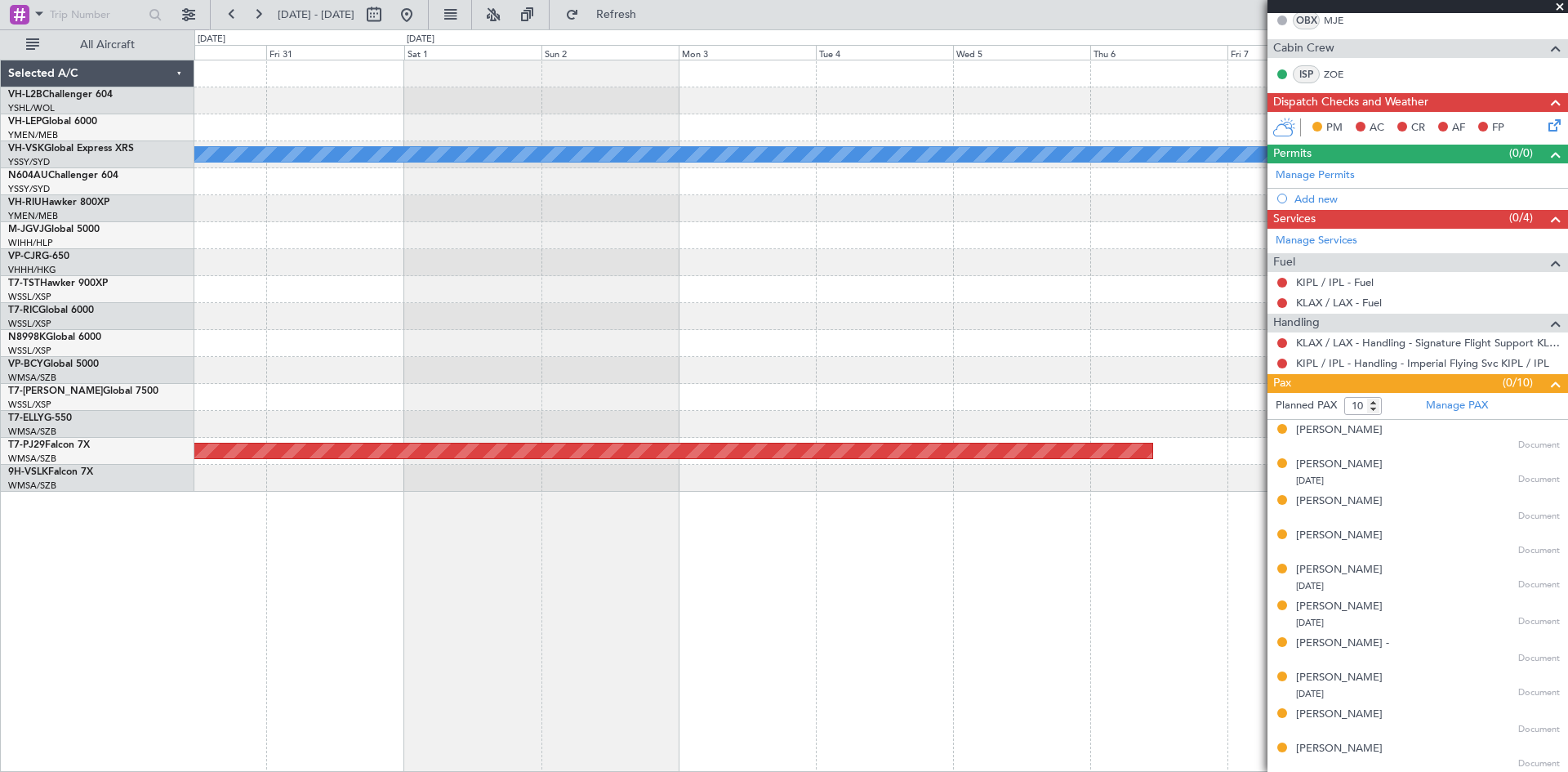
click at [552, 368] on div "[PERSON_NAME] Planned Maint [GEOGRAPHIC_DATA] (Sultan [PERSON_NAME] [PERSON_NAM…" at bounding box center [881, 276] width 1373 height 431
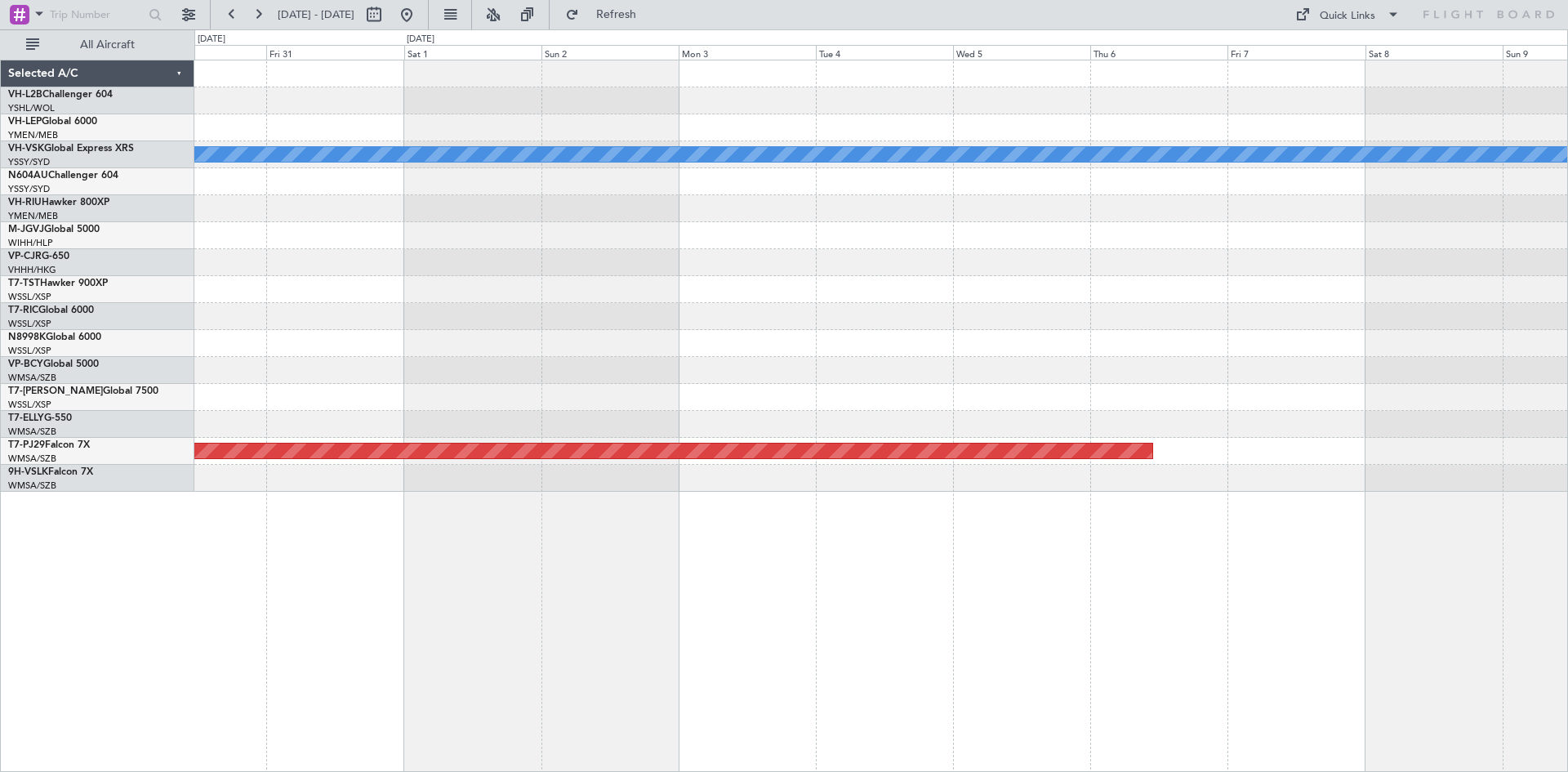
scroll to position [0, 0]
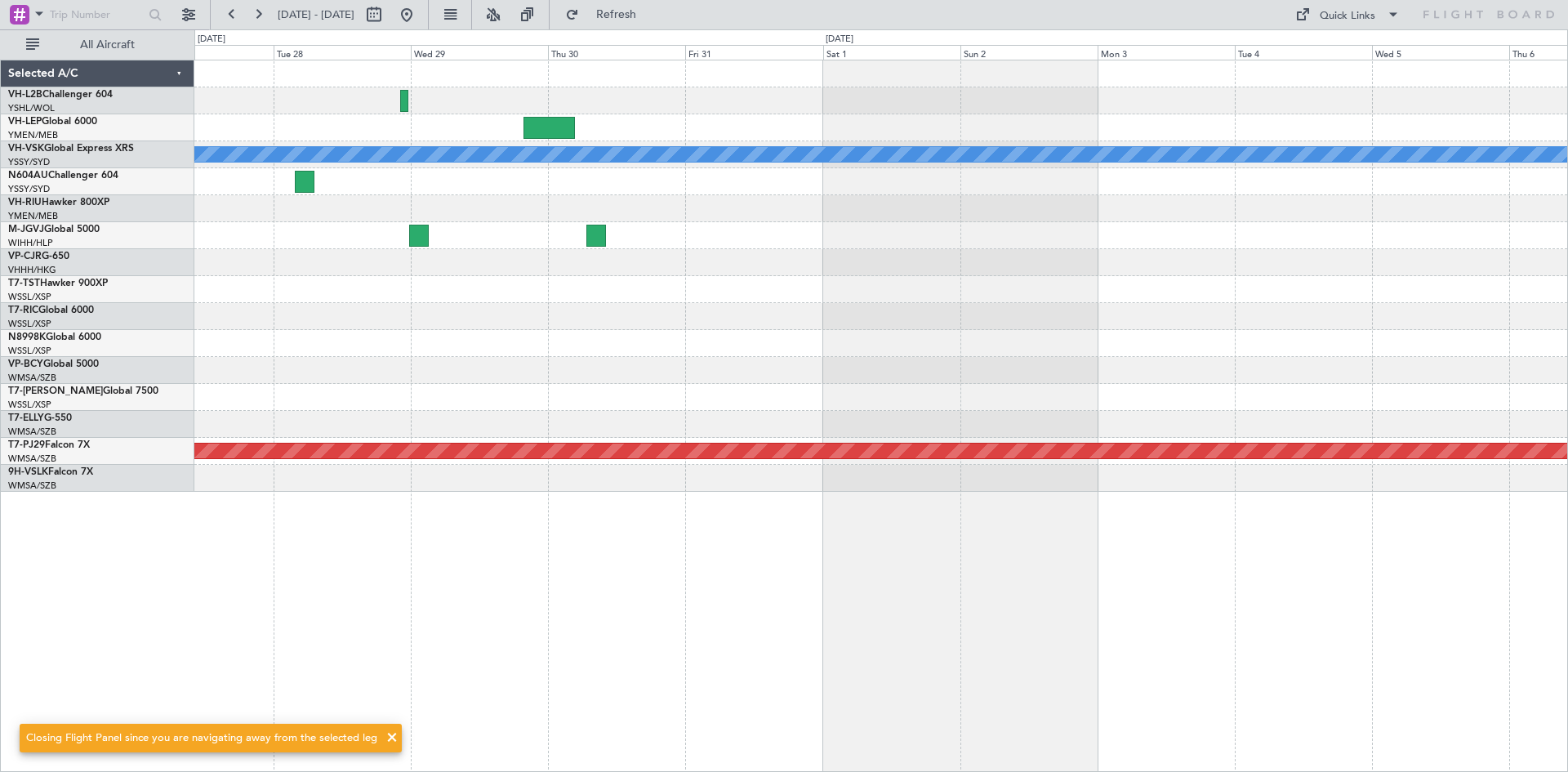
click at [1040, 340] on div at bounding box center [881, 344] width 1373 height 27
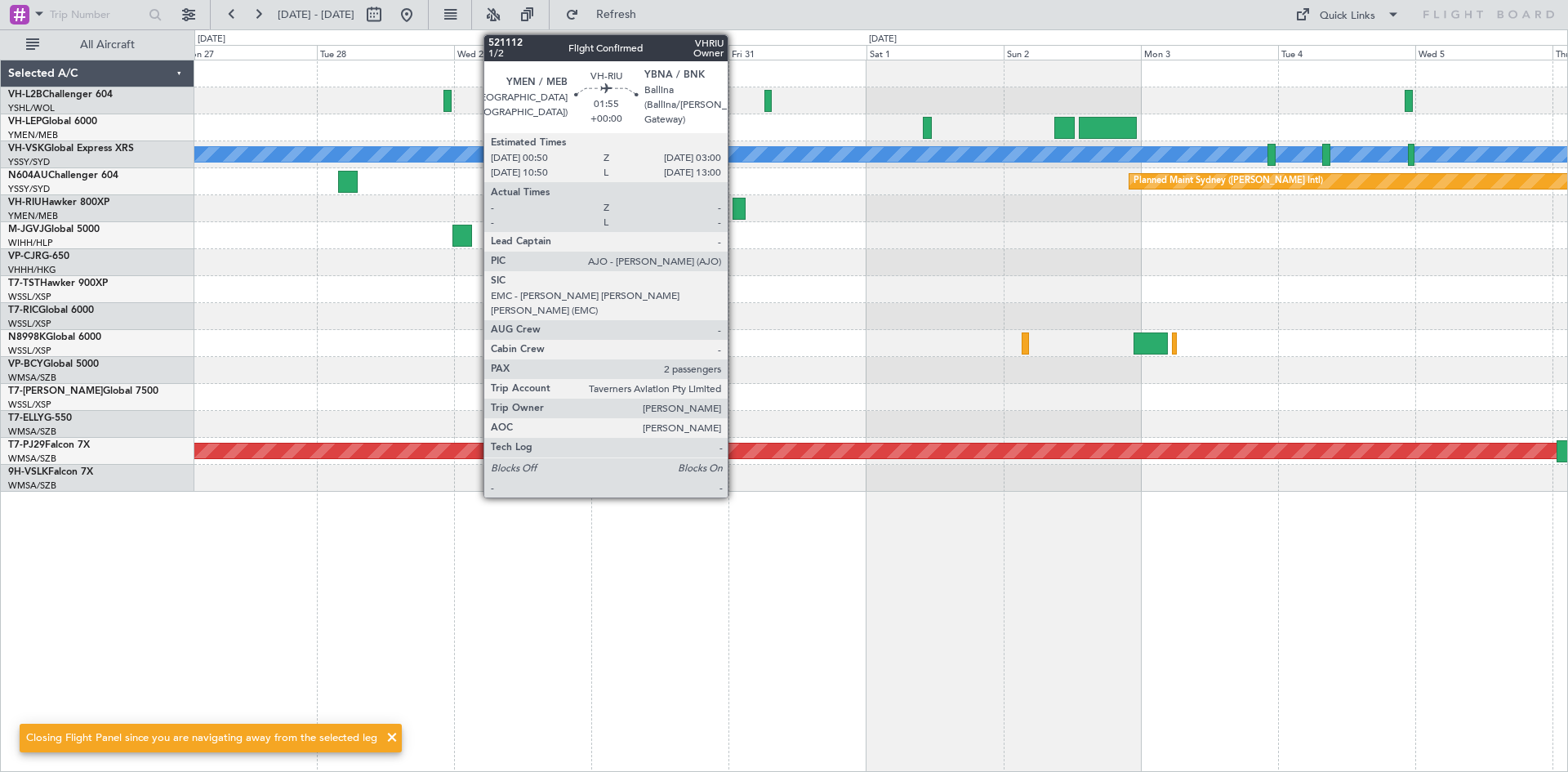
click at [736, 201] on div at bounding box center [739, 208] width 13 height 22
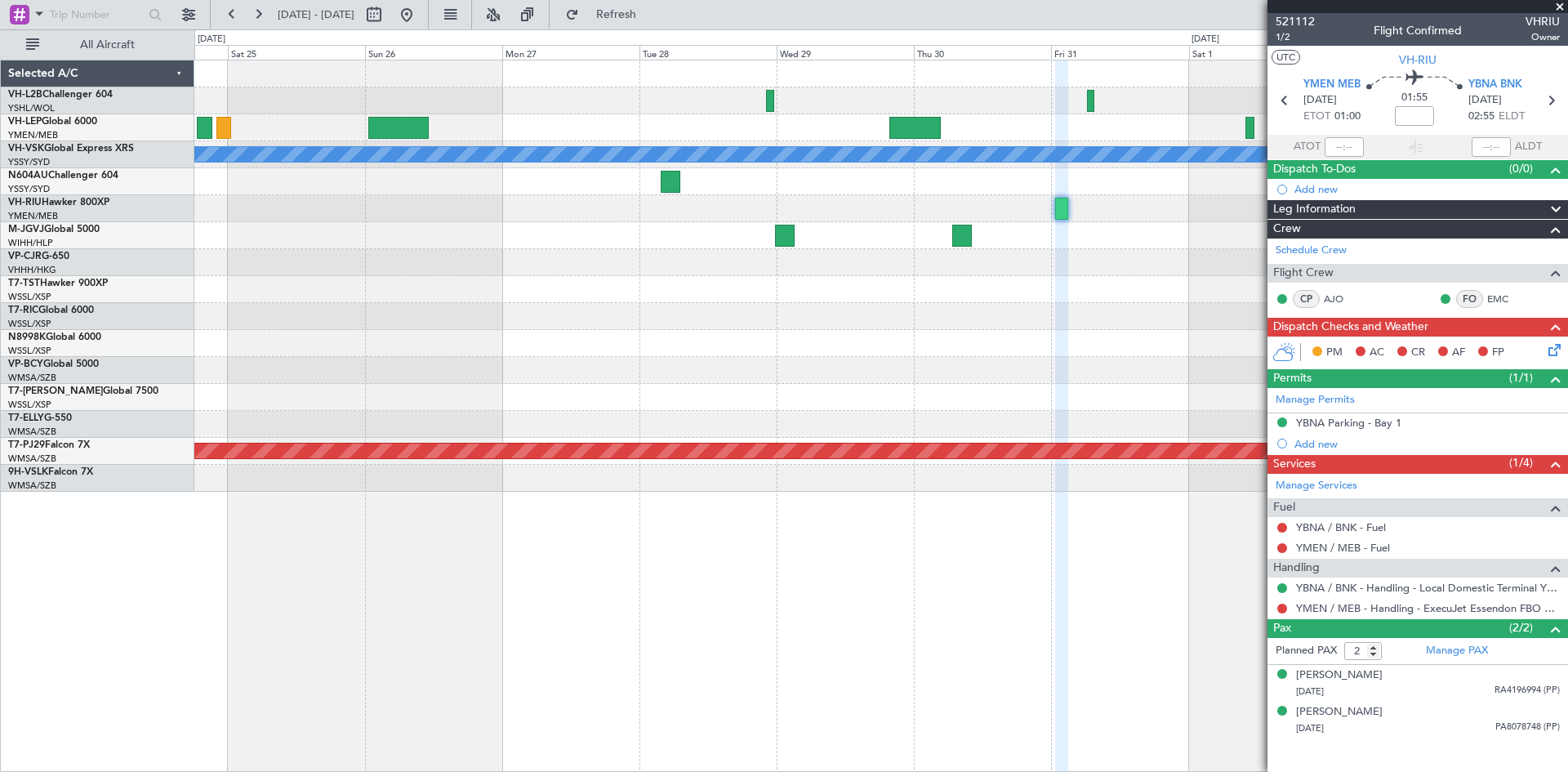
click at [954, 339] on div "[PERSON_NAME] Planned Maint Sydney ([PERSON_NAME] Intl) Planned Maint [GEOGRAPH…" at bounding box center [881, 276] width 1373 height 431
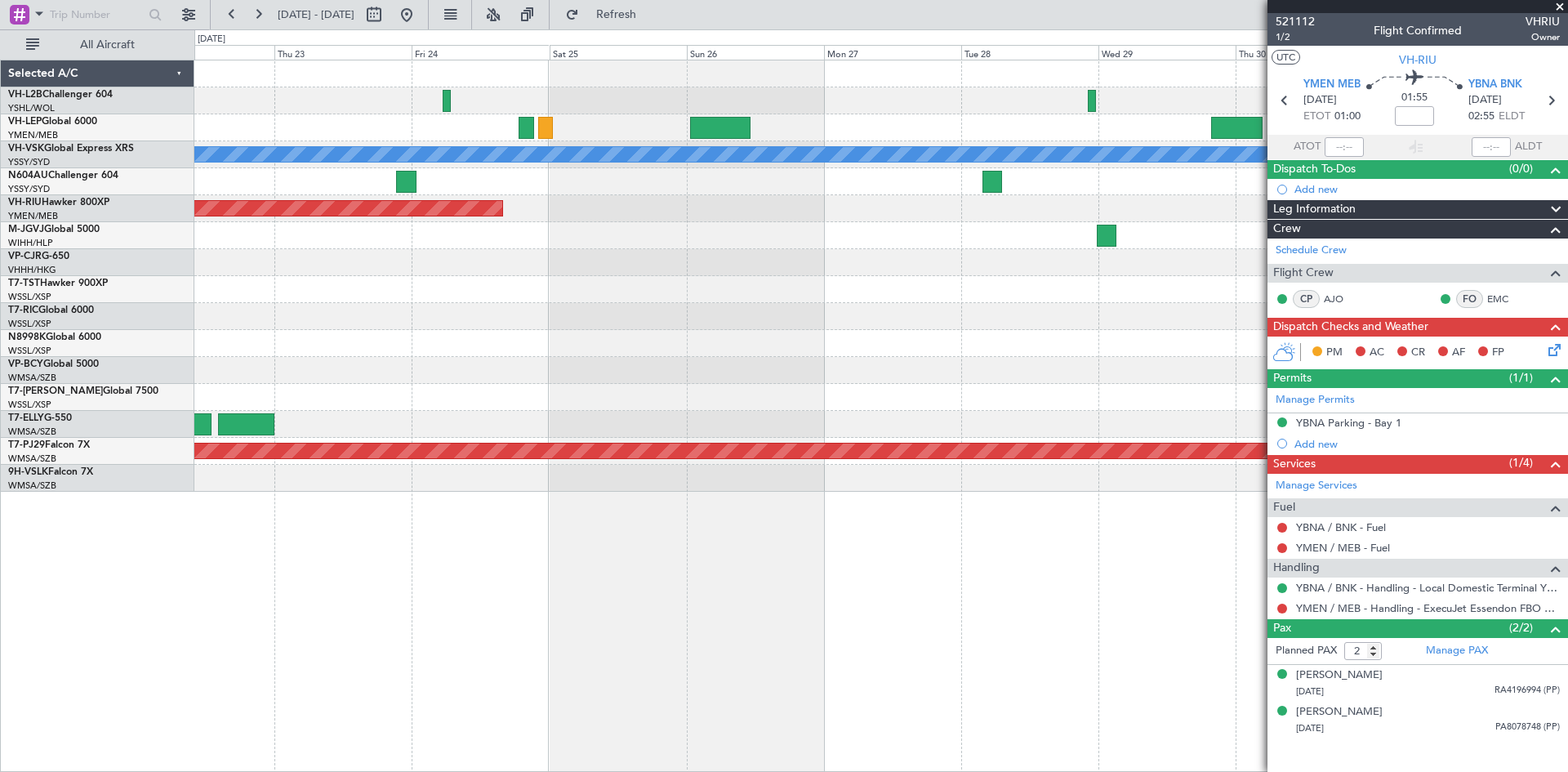
click at [926, 367] on div "[PERSON_NAME] Planned Maint Sydney ([PERSON_NAME] Intl) Planned Maint [GEOGRAPH…" at bounding box center [881, 276] width 1373 height 431
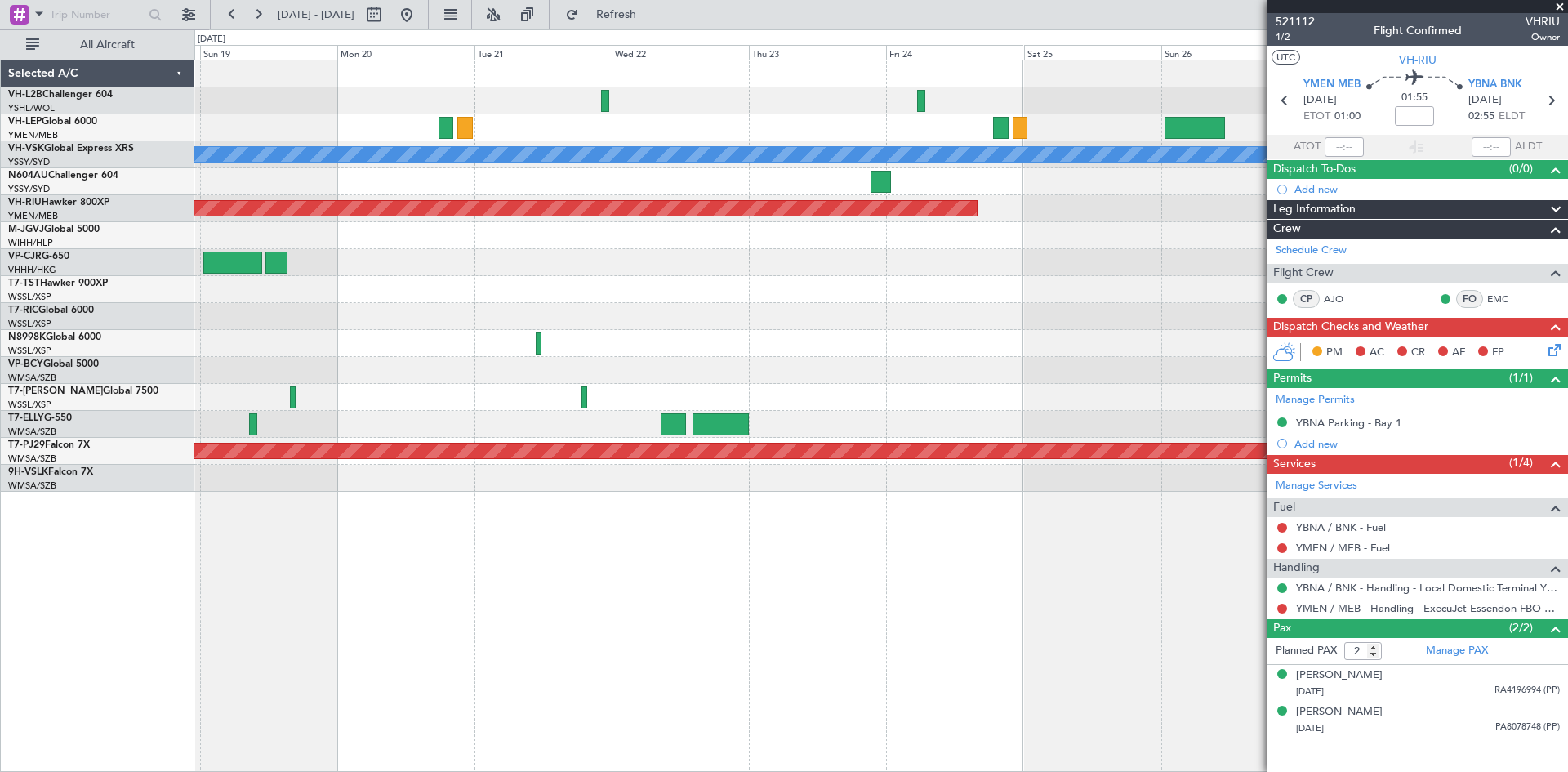
click at [782, 370] on div "[PERSON_NAME] Planned Maint [GEOGRAPHIC_DATA] ([GEOGRAPHIC_DATA]) Planned Maint…" at bounding box center [881, 276] width 1373 height 431
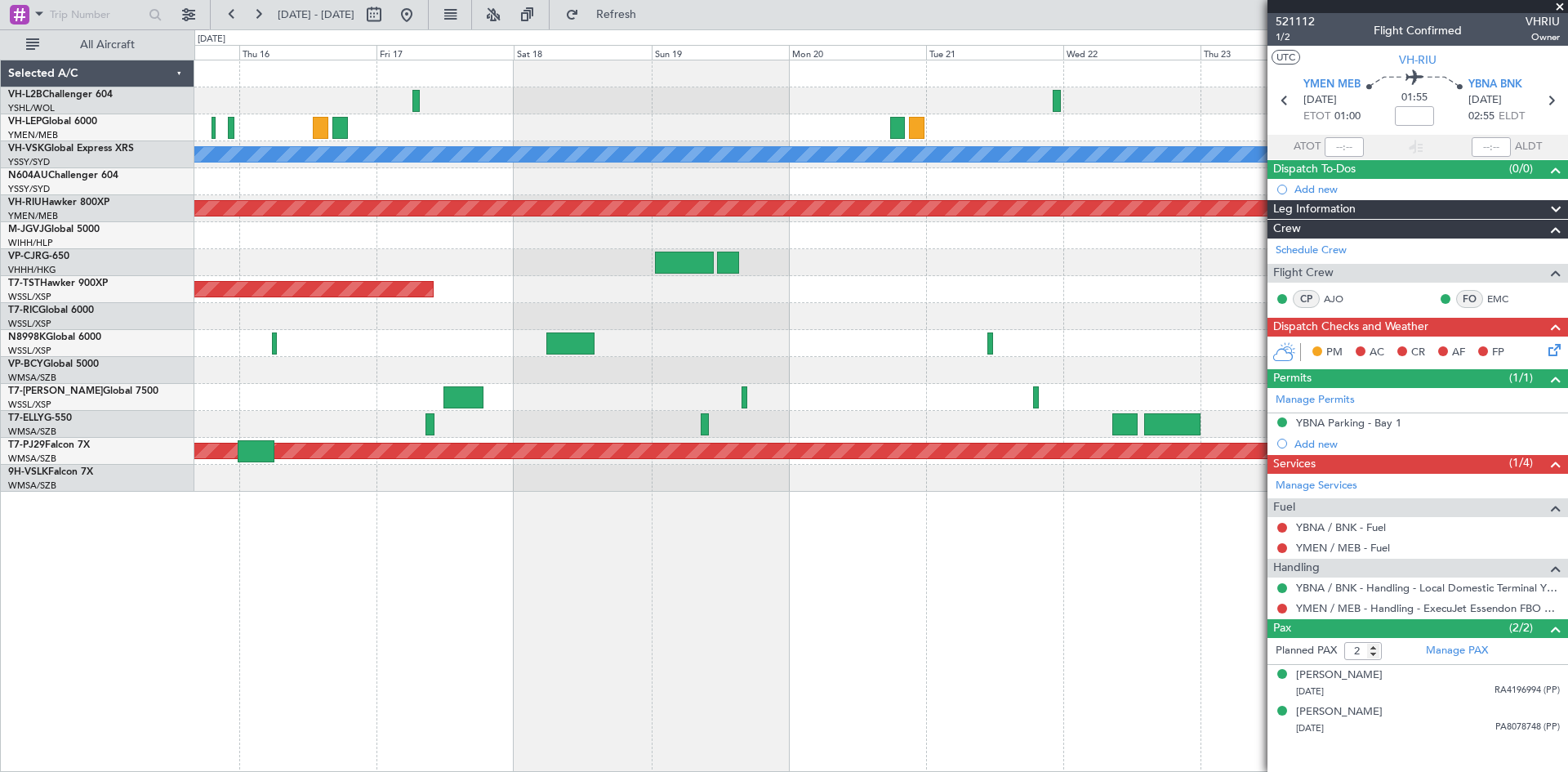
click at [1166, 320] on div at bounding box center [881, 316] width 1373 height 27
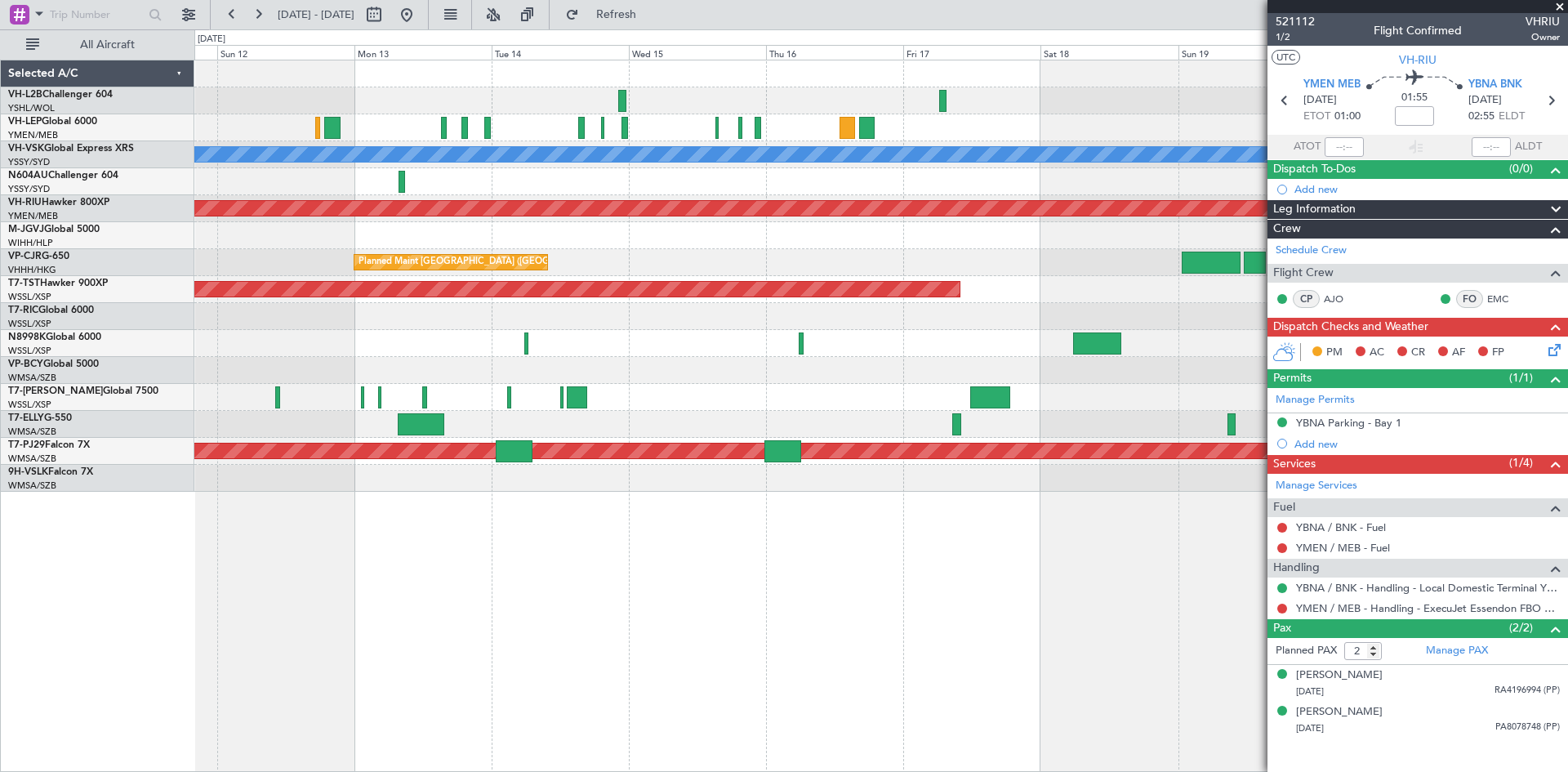
click at [1057, 320] on div at bounding box center [881, 316] width 1373 height 27
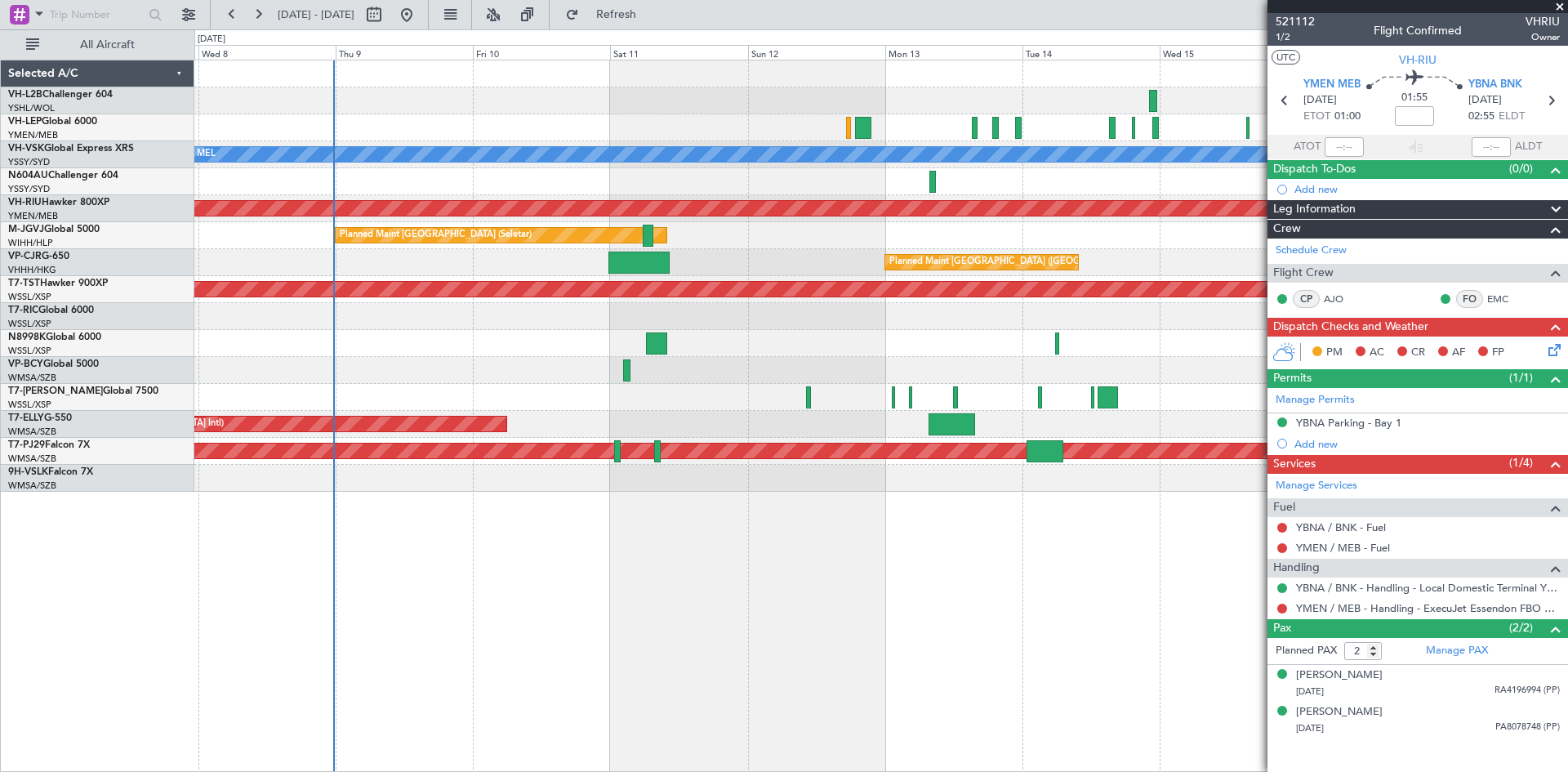
click at [941, 369] on div "[PERSON_NAME] No Crew Planned Maint Sydney ([PERSON_NAME] Intl) Planned Maint […" at bounding box center [881, 276] width 1373 height 431
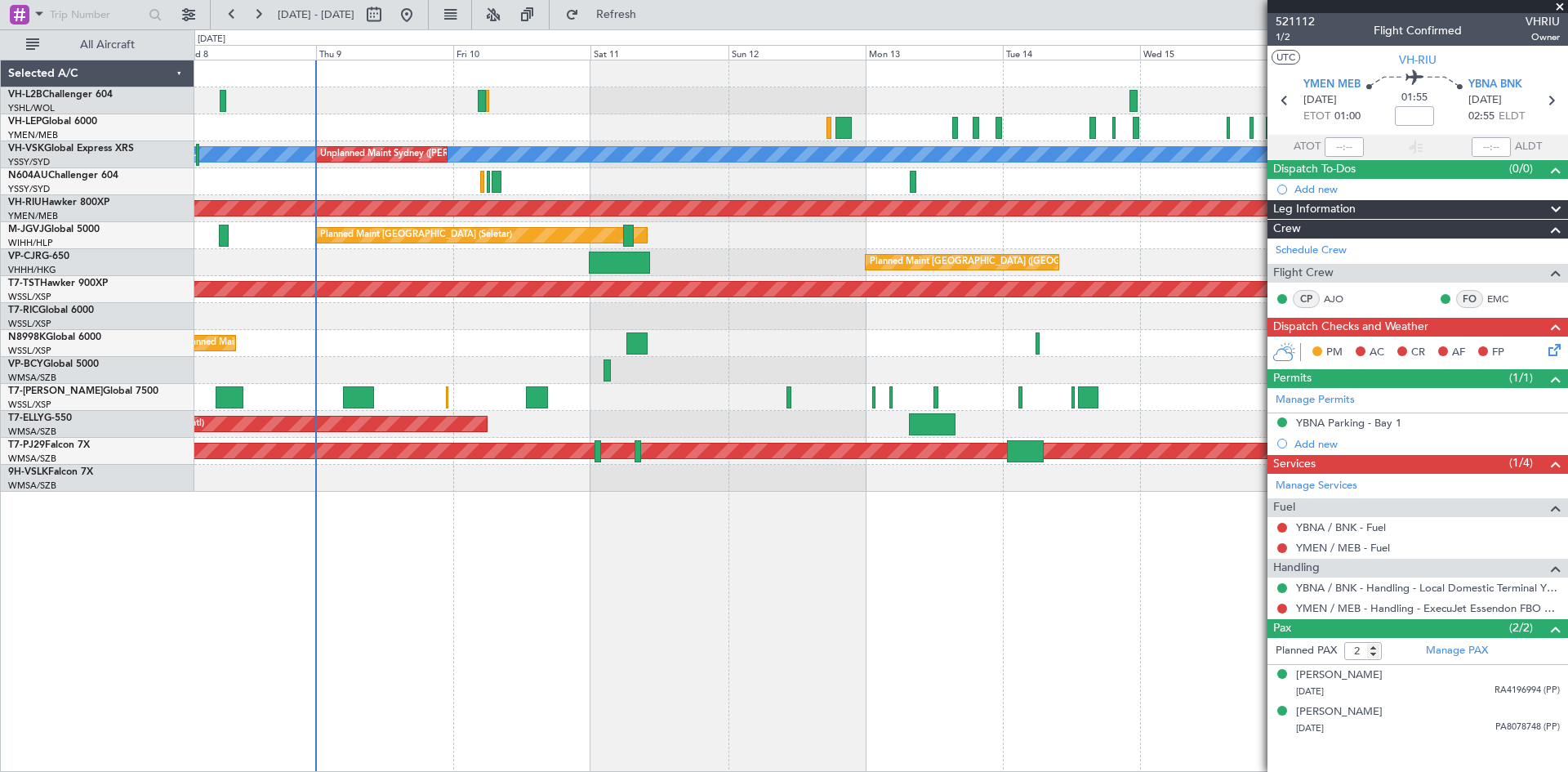
click at [912, 346] on div "Planned Maint [GEOGRAPHIC_DATA] (Seletar)" at bounding box center [881, 344] width 1373 height 27
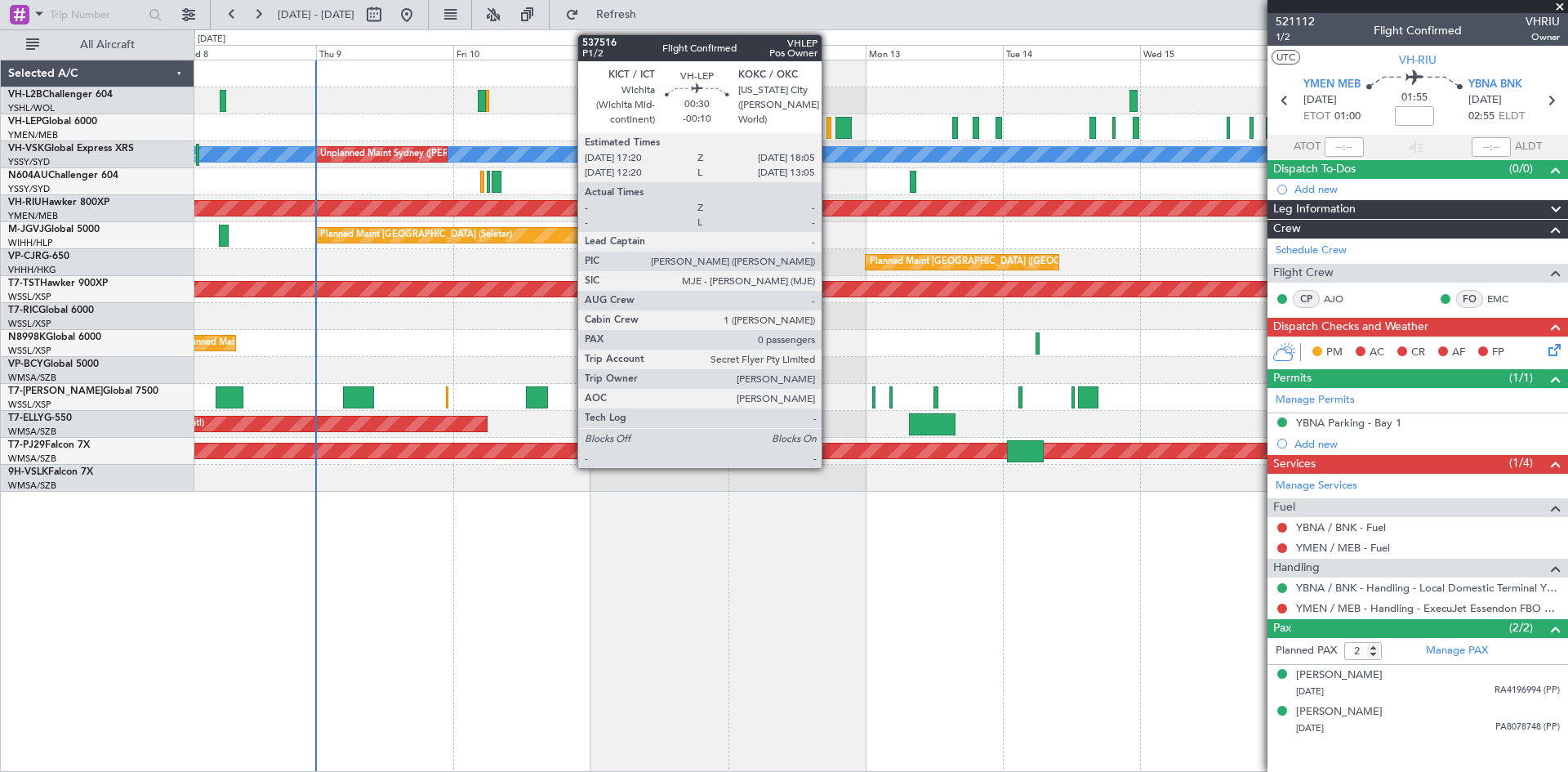
click at [829, 127] on div at bounding box center [829, 127] width 5 height 22
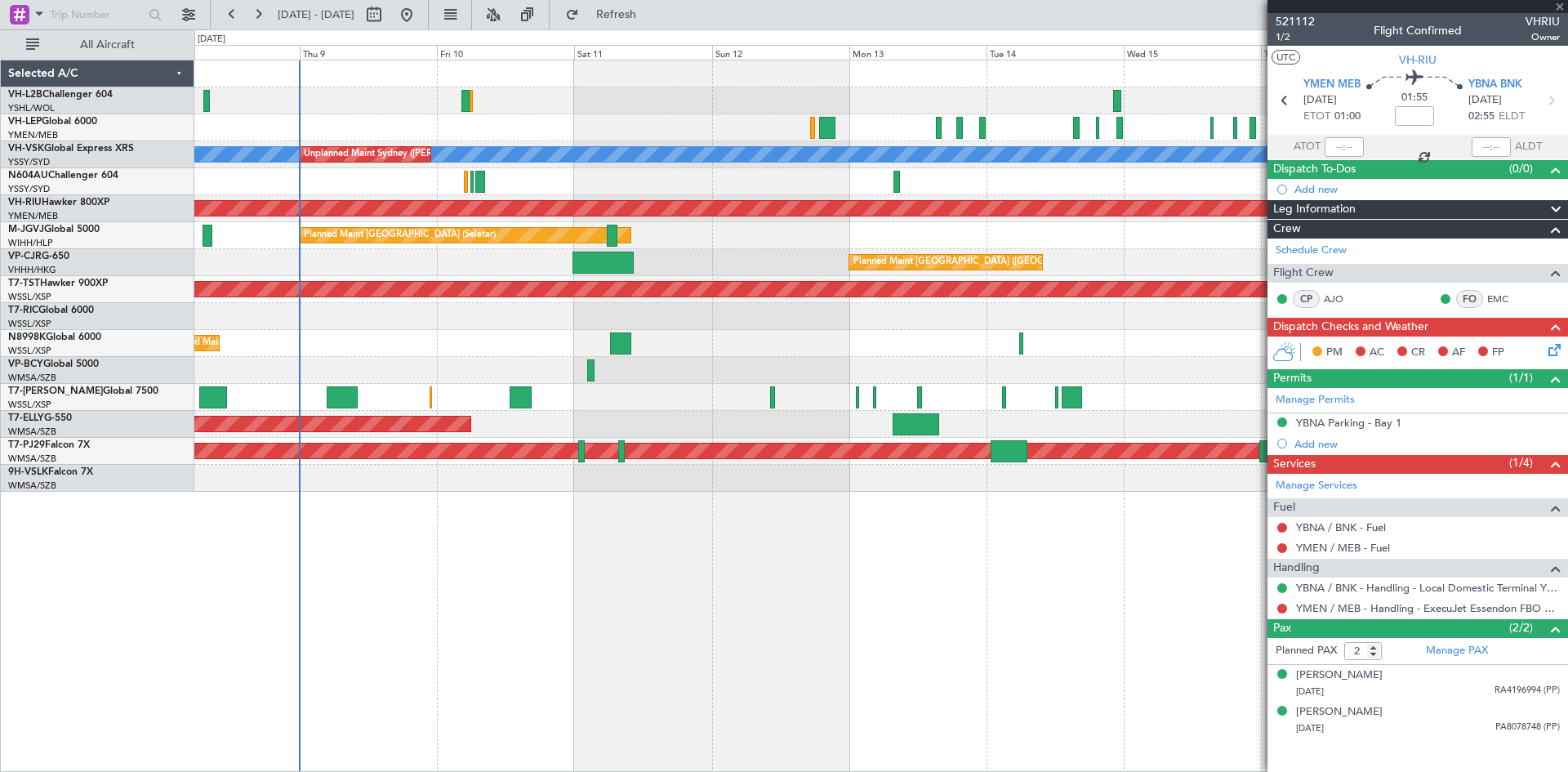
click at [1111, 351] on div "Planned Maint [GEOGRAPHIC_DATA] (Seletar)" at bounding box center [881, 344] width 1373 height 27
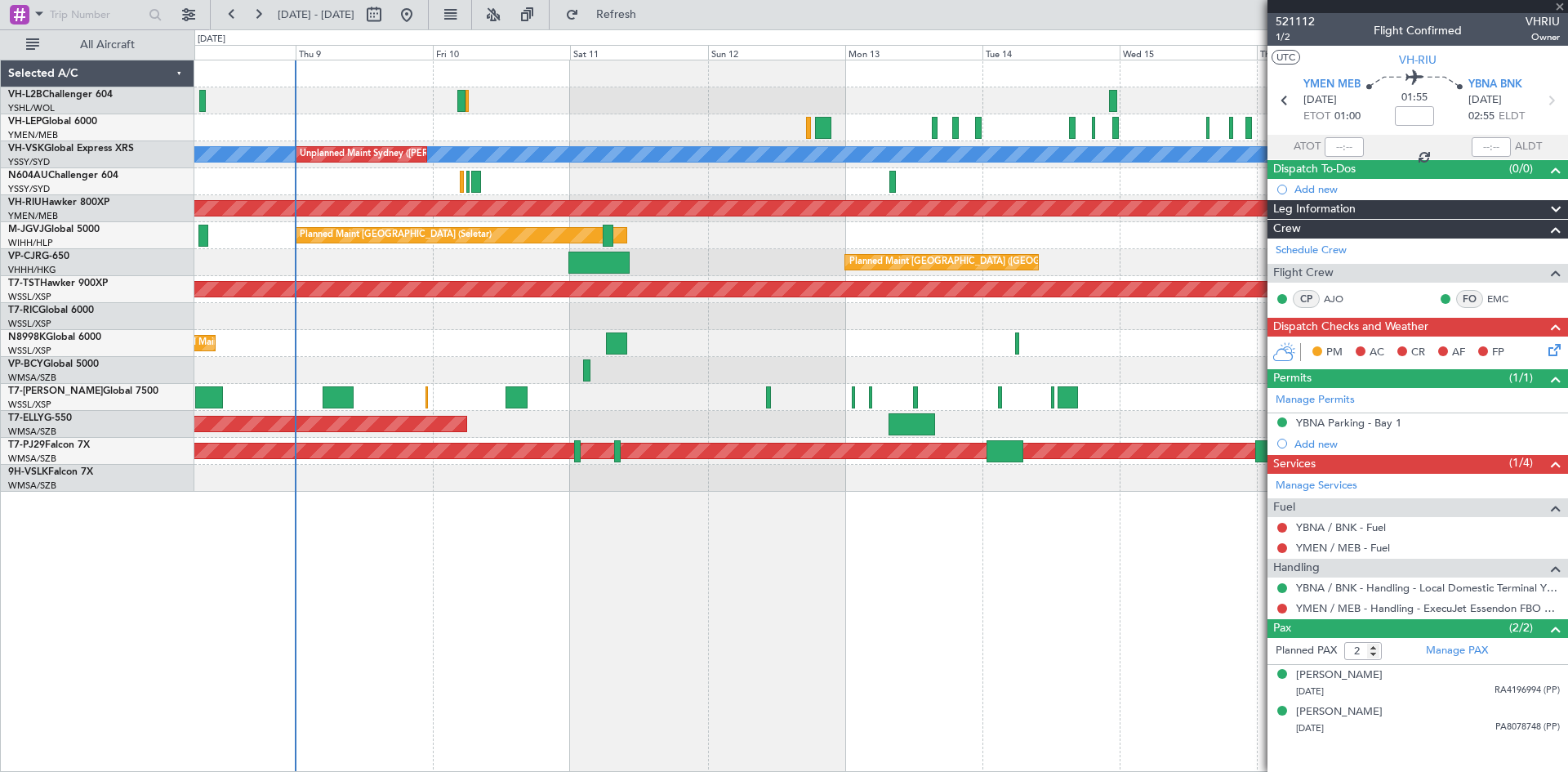
type input "-00:10"
type input "0"
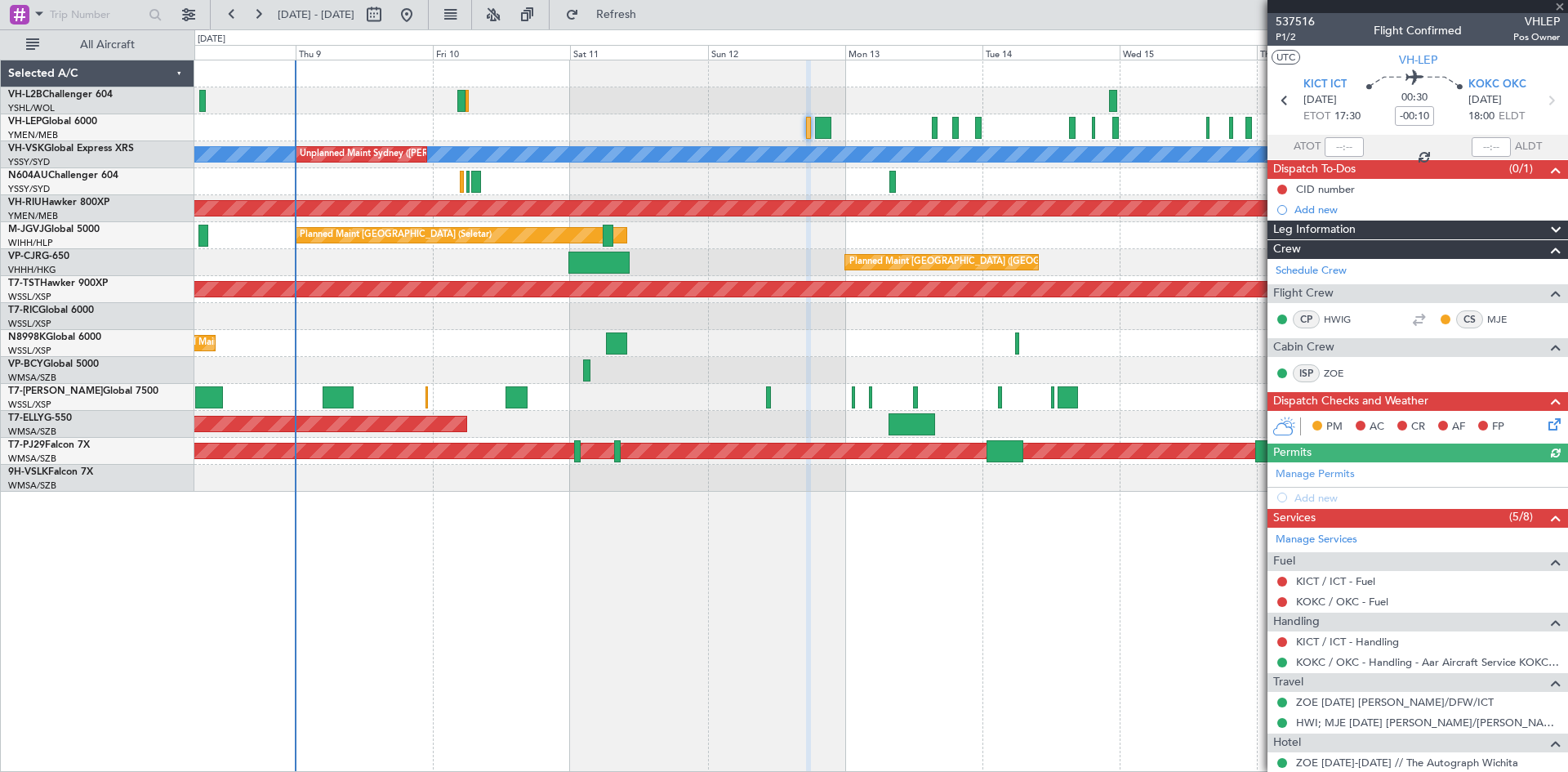
scroll to position [67, 0]
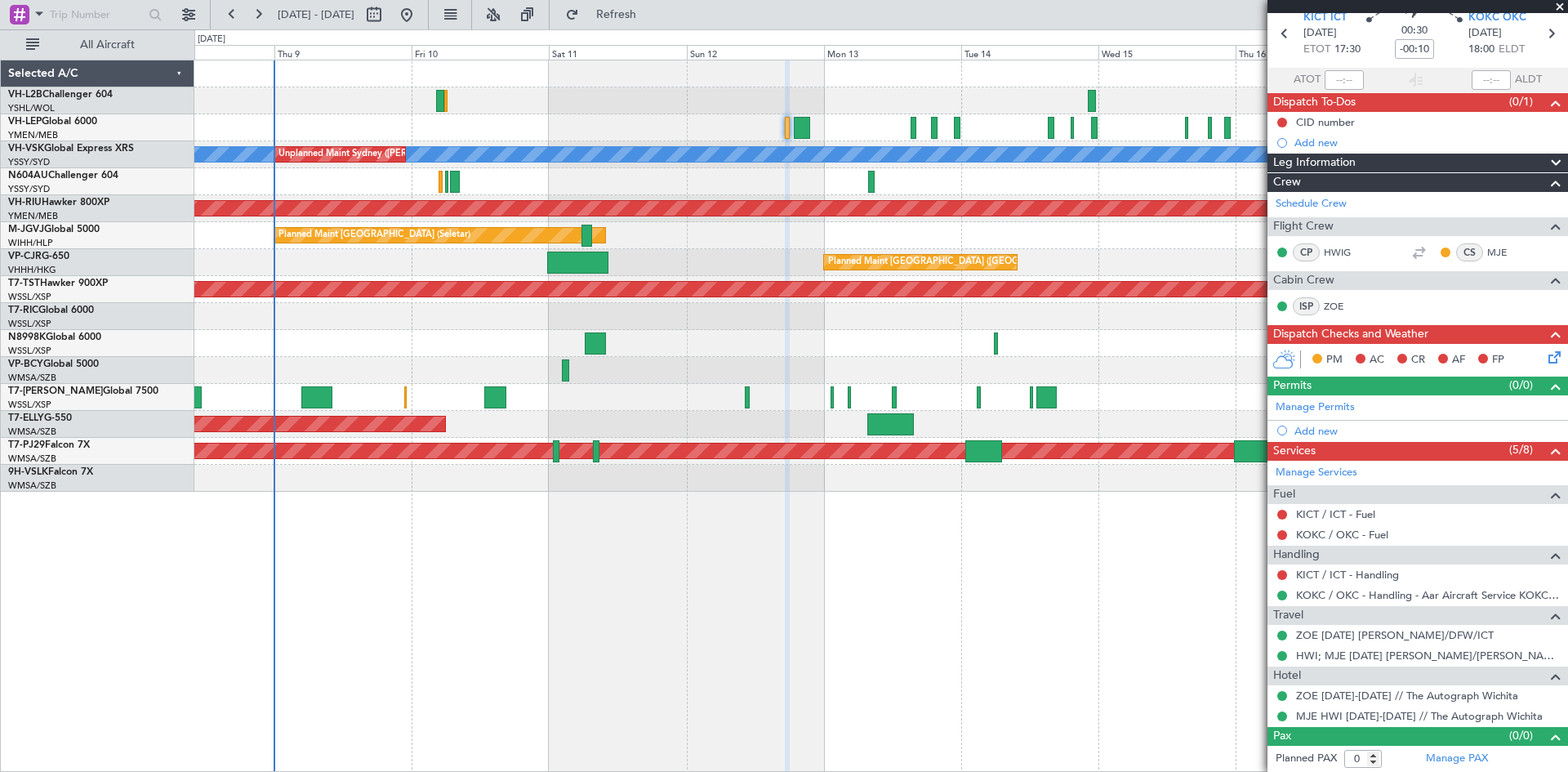
click at [1166, 548] on div "[PERSON_NAME] Unplanned Maint Sydney ([PERSON_NAME] Intl) Planned Maint Sydney …" at bounding box center [881, 416] width 1373 height 712
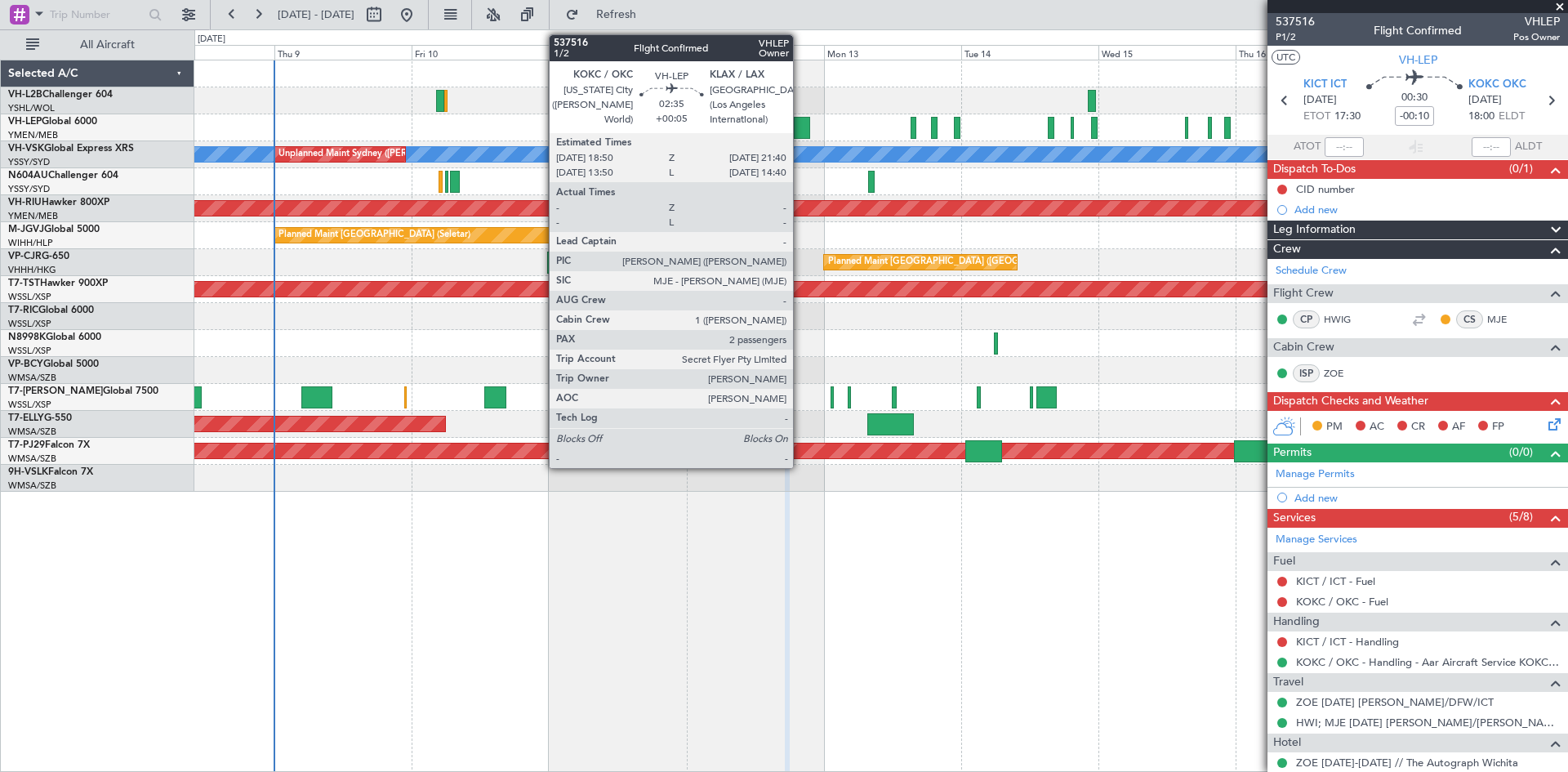
click at [800, 138] on div at bounding box center [801, 127] width 16 height 22
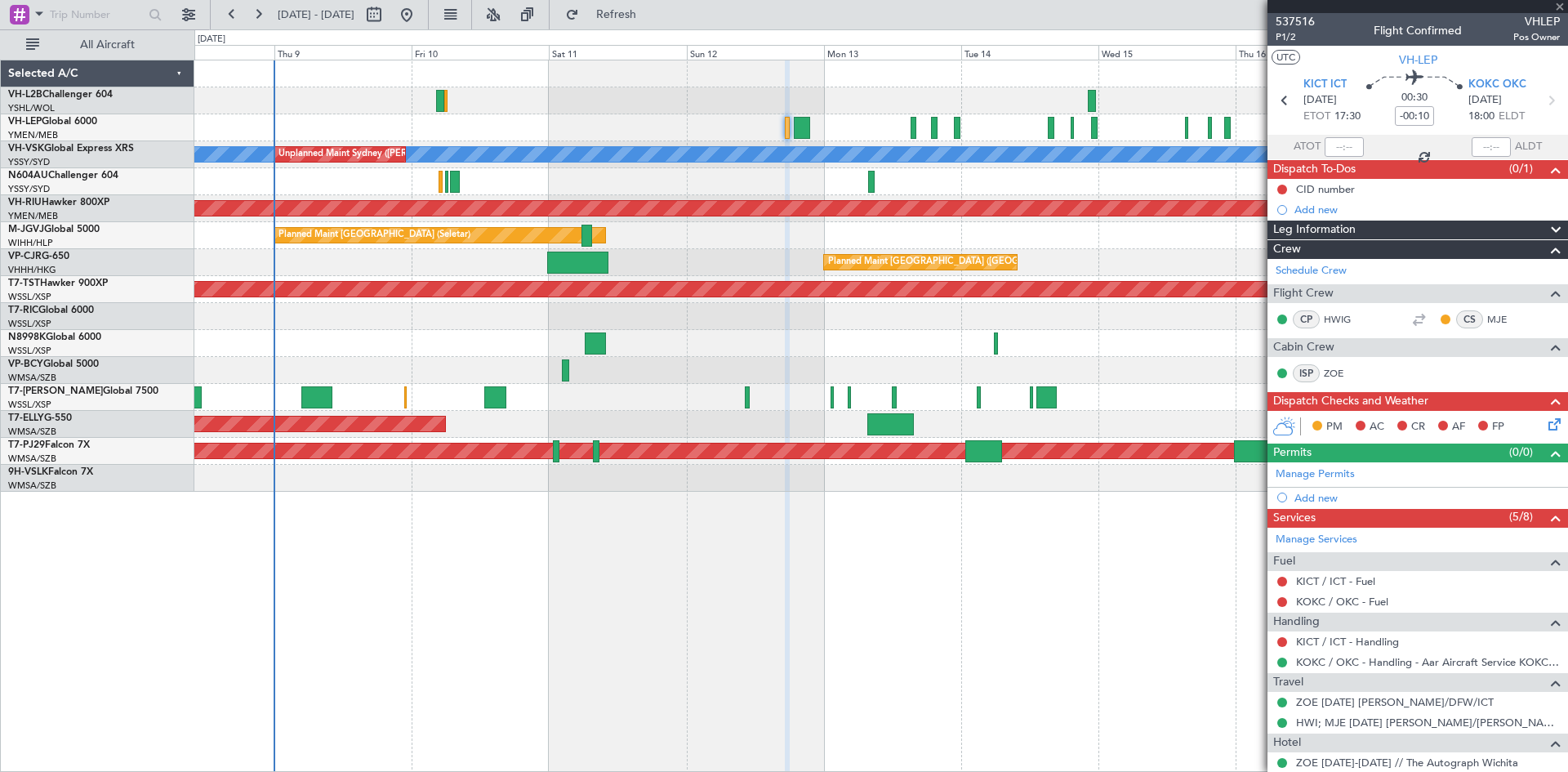
type input "+00:05"
type input "2"
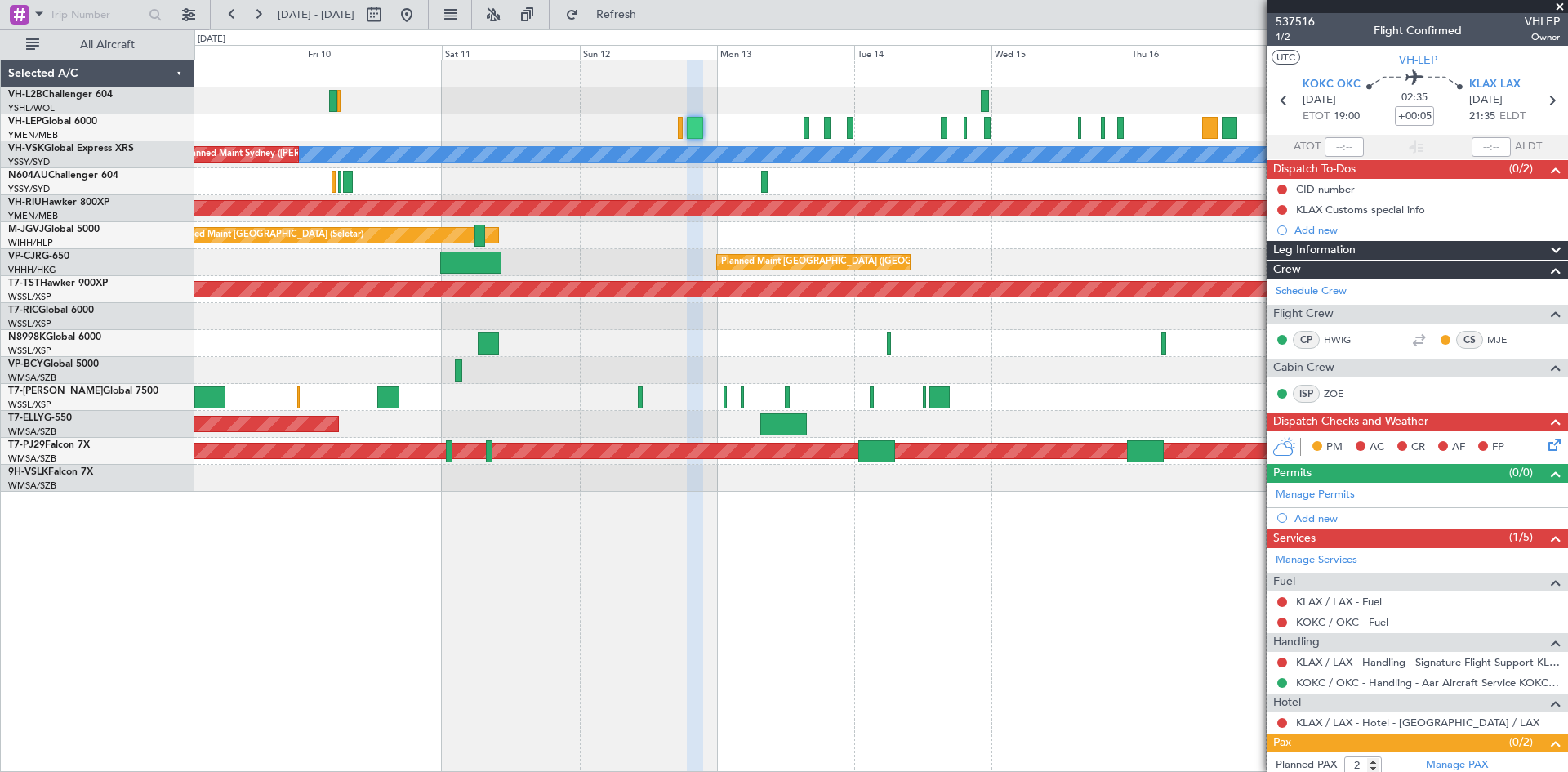
click at [950, 632] on div "[PERSON_NAME] Unplanned Maint Sydney ([PERSON_NAME] Intl) Planned Maint Sydney …" at bounding box center [881, 416] width 1373 height 712
click at [853, 124] on div at bounding box center [881, 127] width 1373 height 27
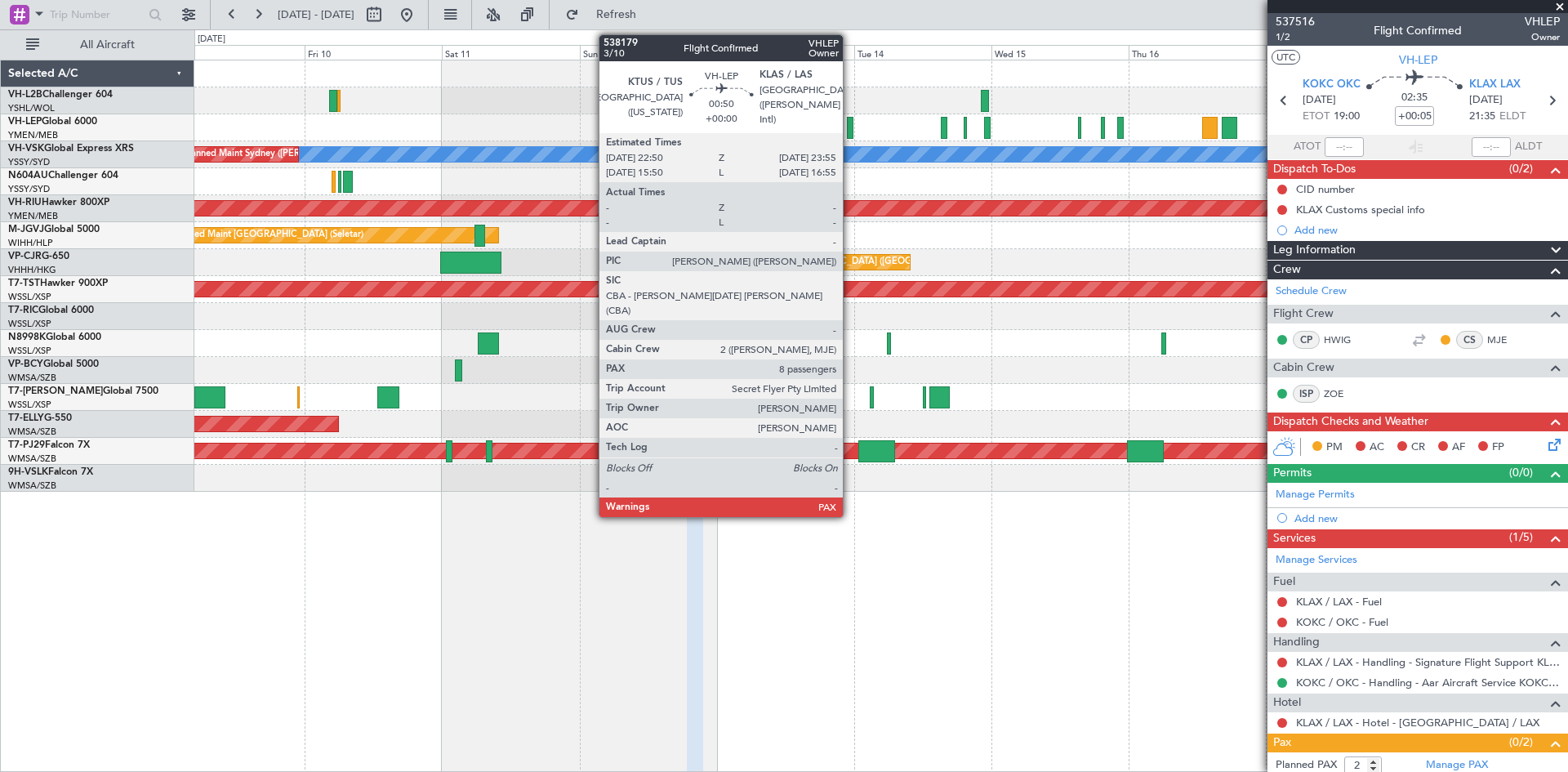
click at [850, 123] on div at bounding box center [849, 127] width 7 height 22
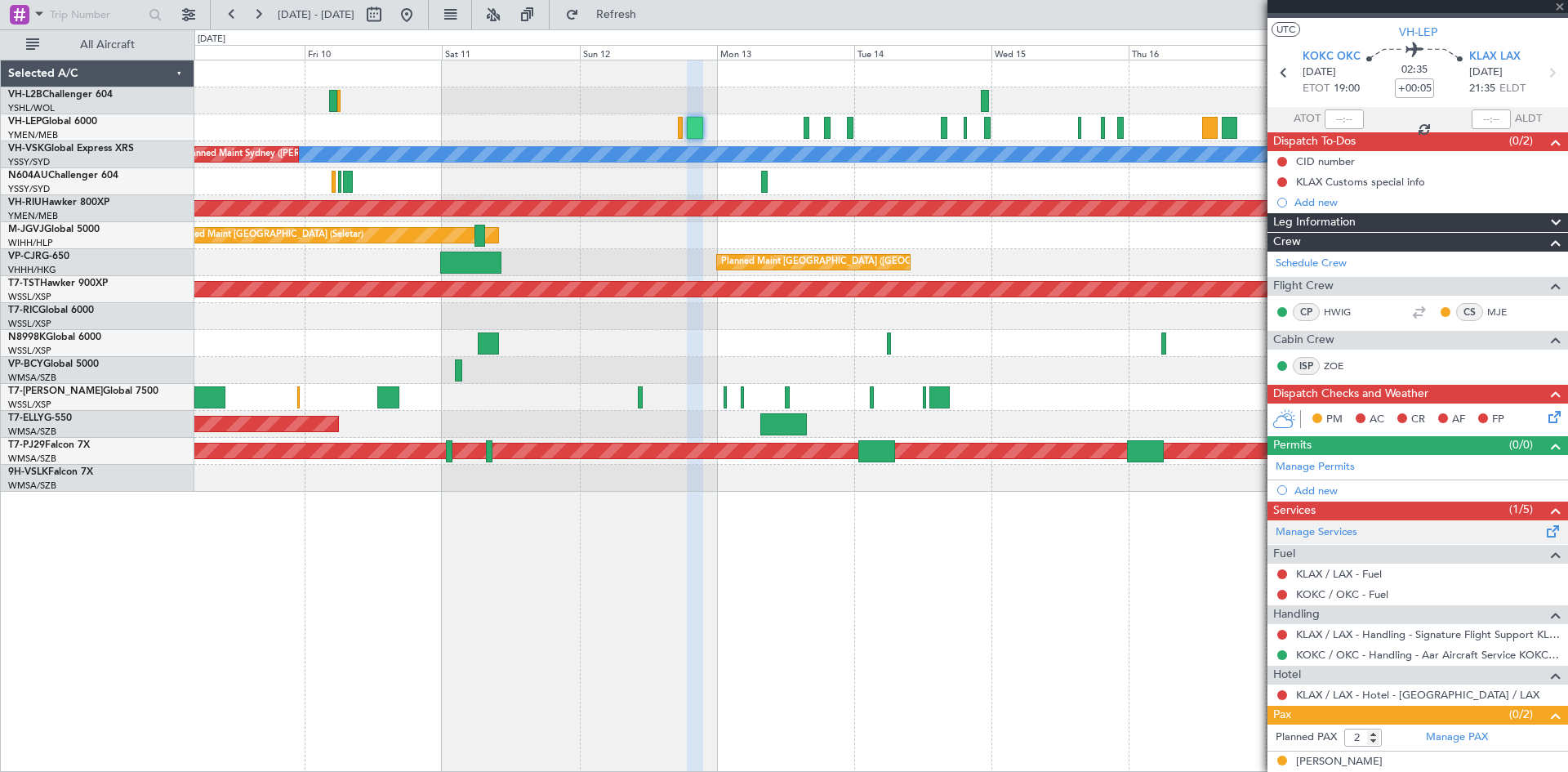
scroll to position [75, 0]
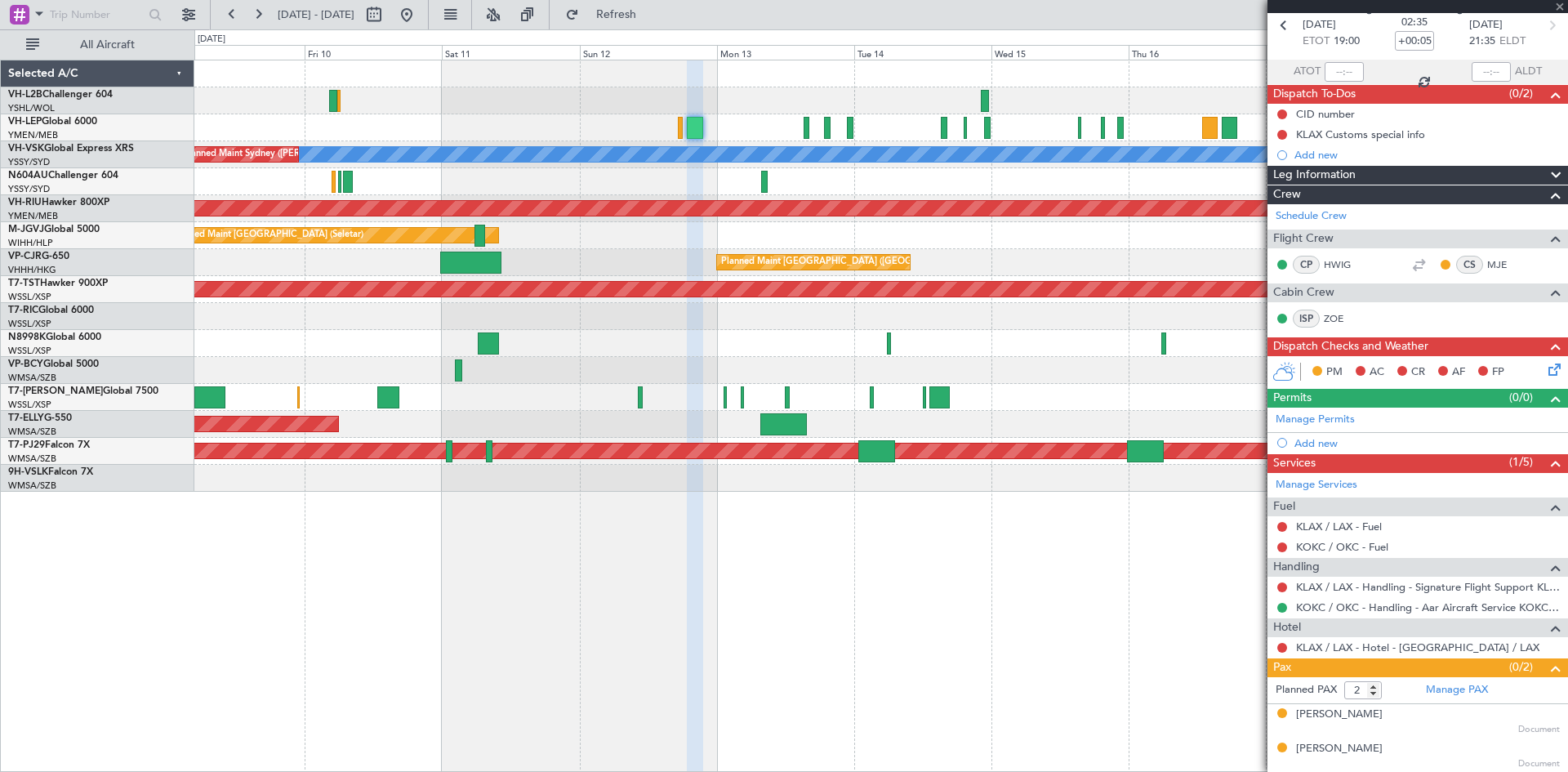
type input "8"
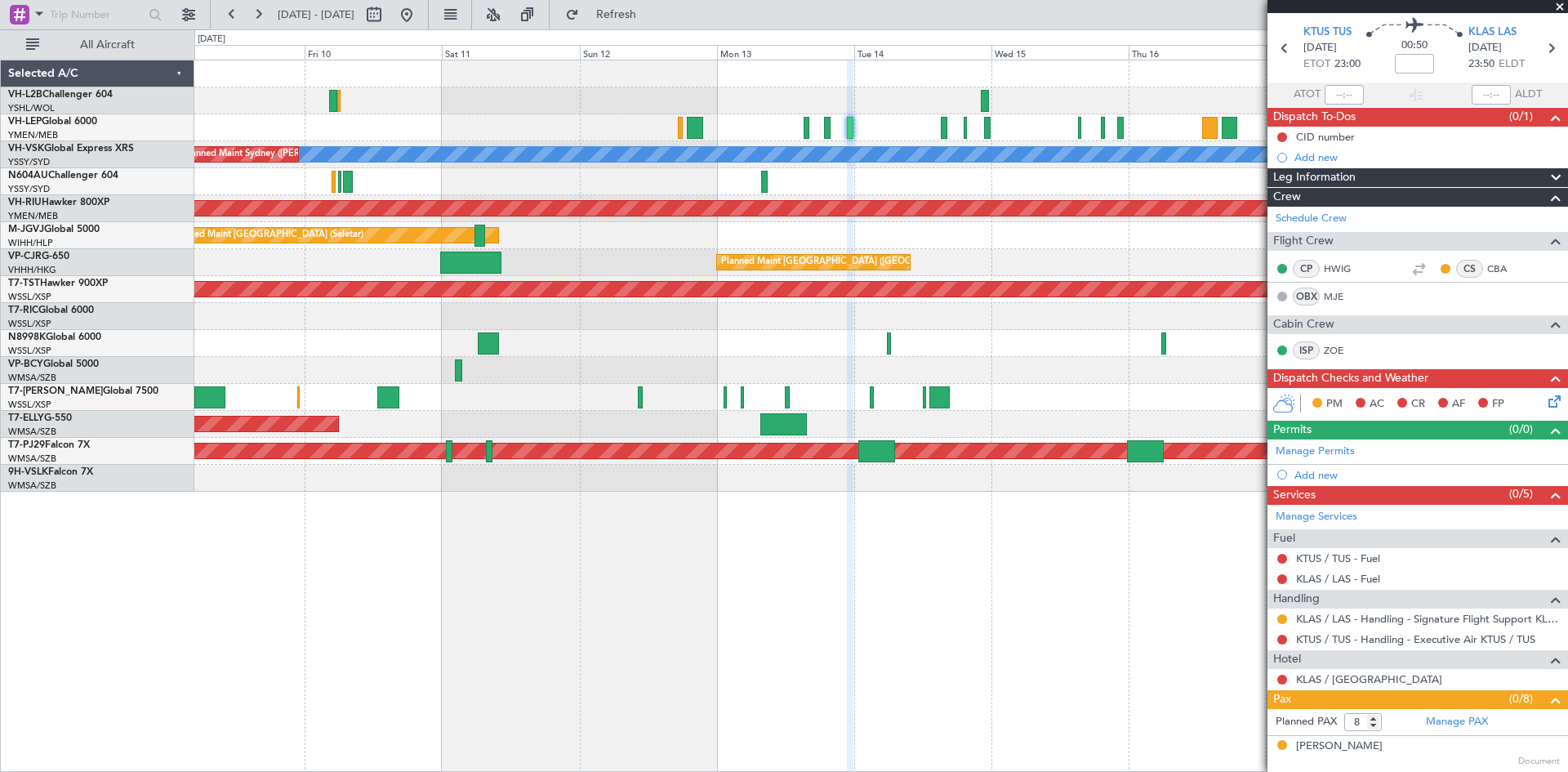
scroll to position [0, 0]
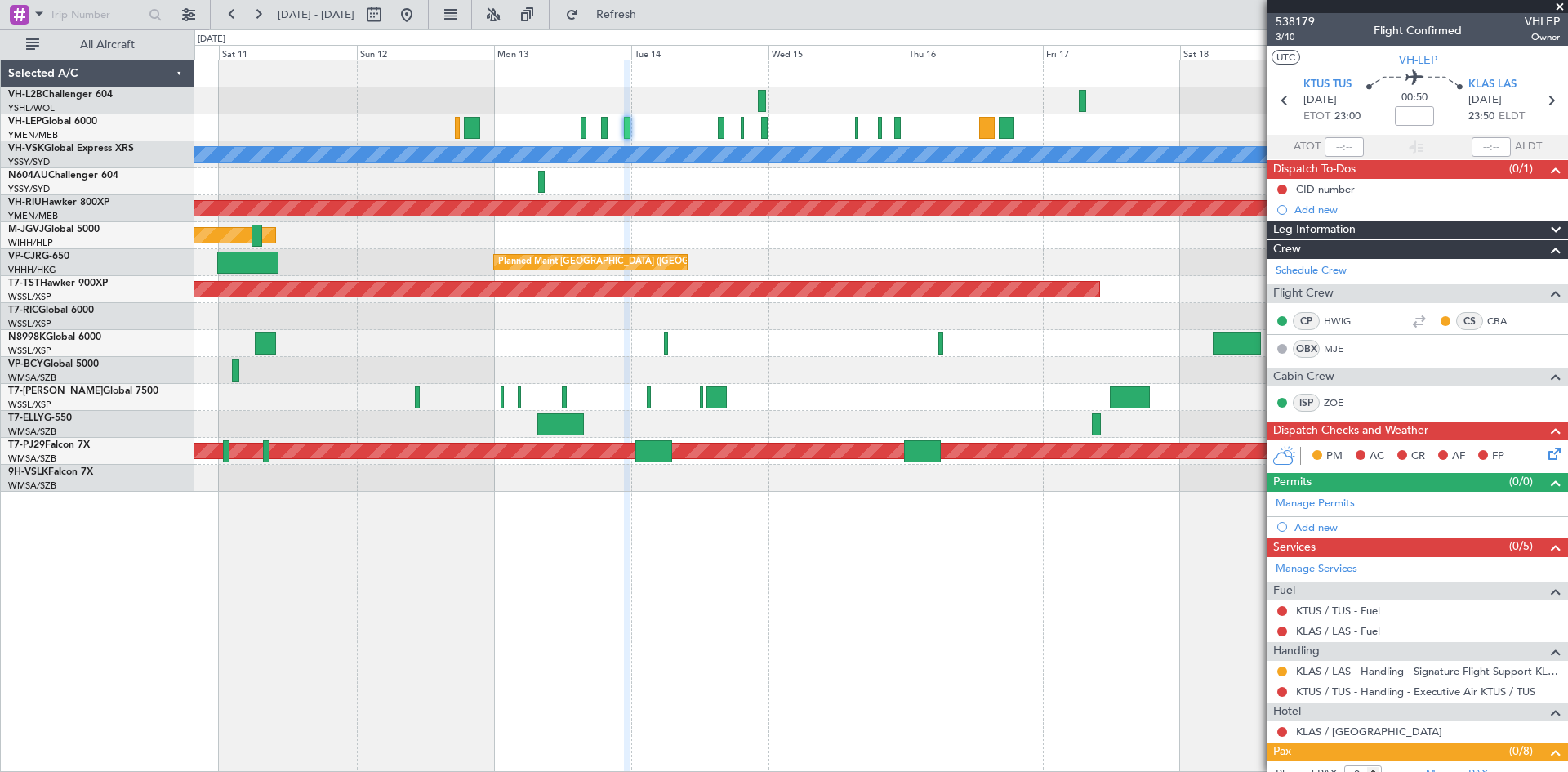
click at [1417, 55] on span "VH-LEP" at bounding box center [1418, 60] width 38 height 17
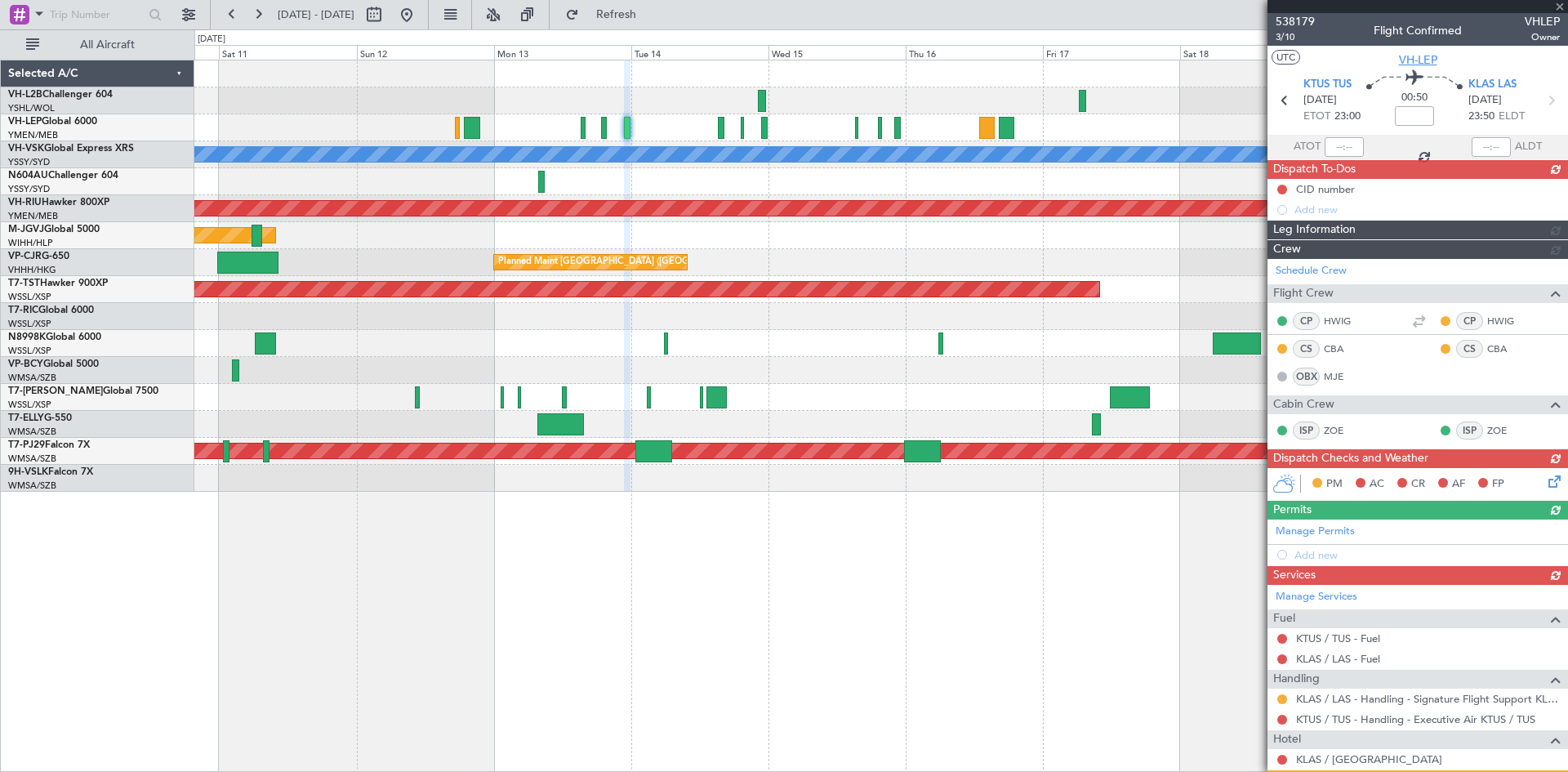
type input "+00:05"
